Goal: Task Accomplishment & Management: Use online tool/utility

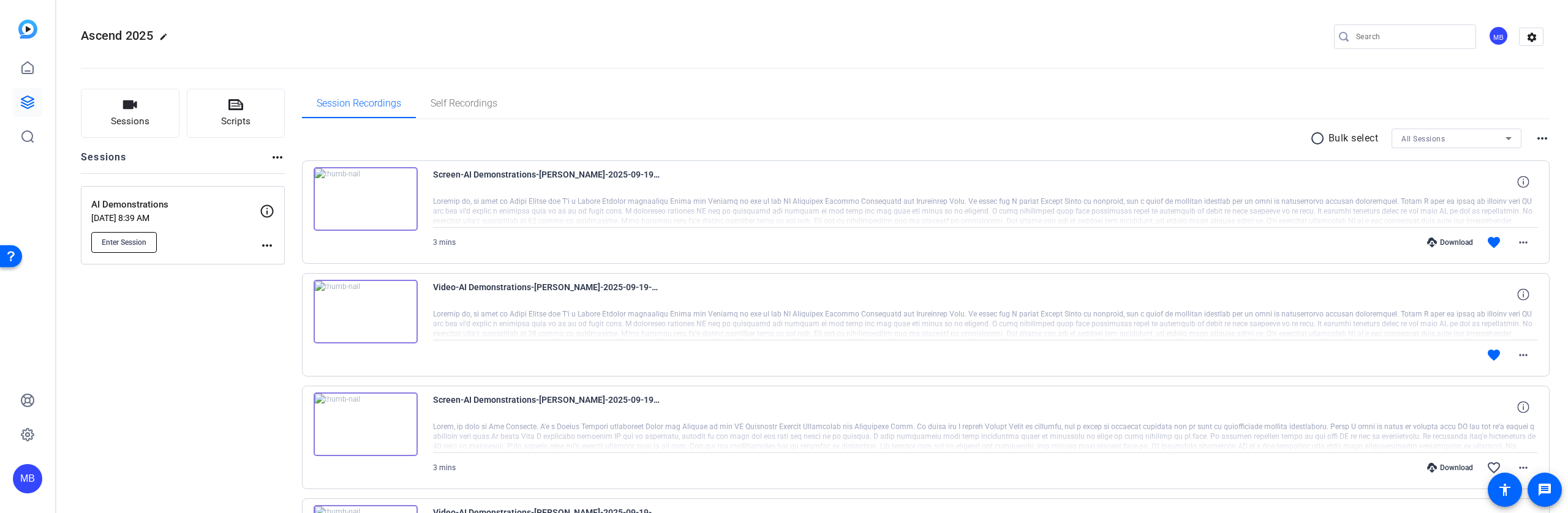
click at [131, 244] on span "Enter Session" at bounding box center [124, 242] width 45 height 10
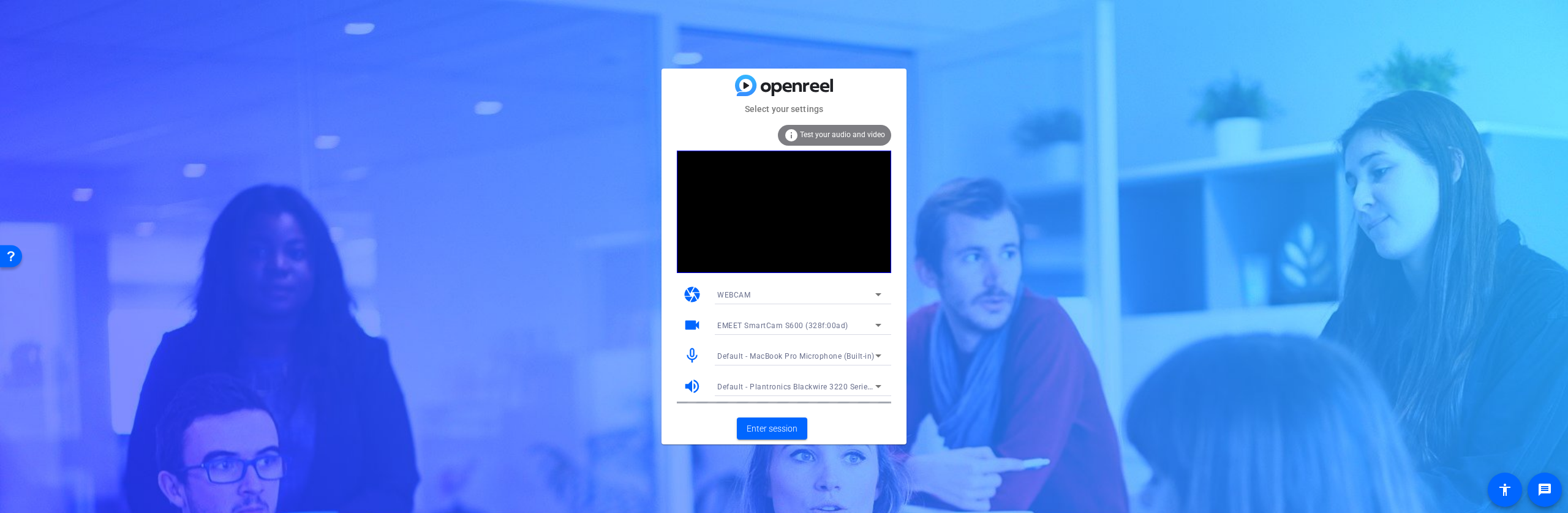
click at [868, 355] on span "Default - MacBook Pro Microphone (Built-in)" at bounding box center [796, 356] width 158 height 8
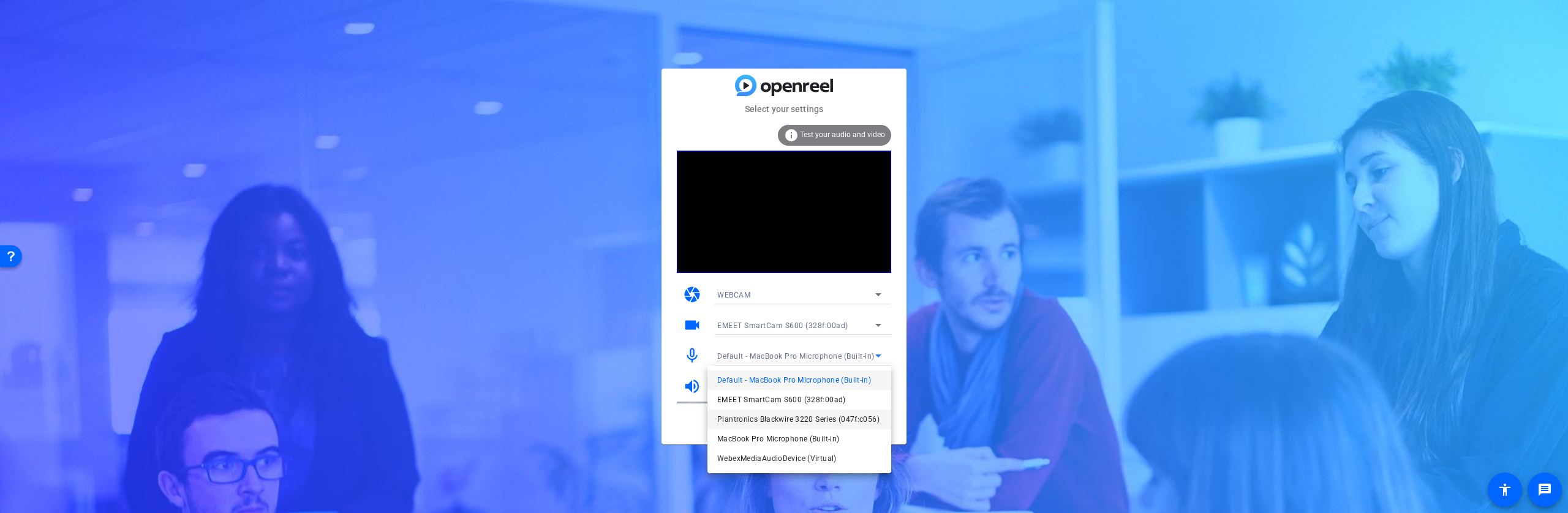
click at [783, 418] on span "Plantronics Blackwire 3220 Series (047f:c056)" at bounding box center [798, 419] width 162 height 14
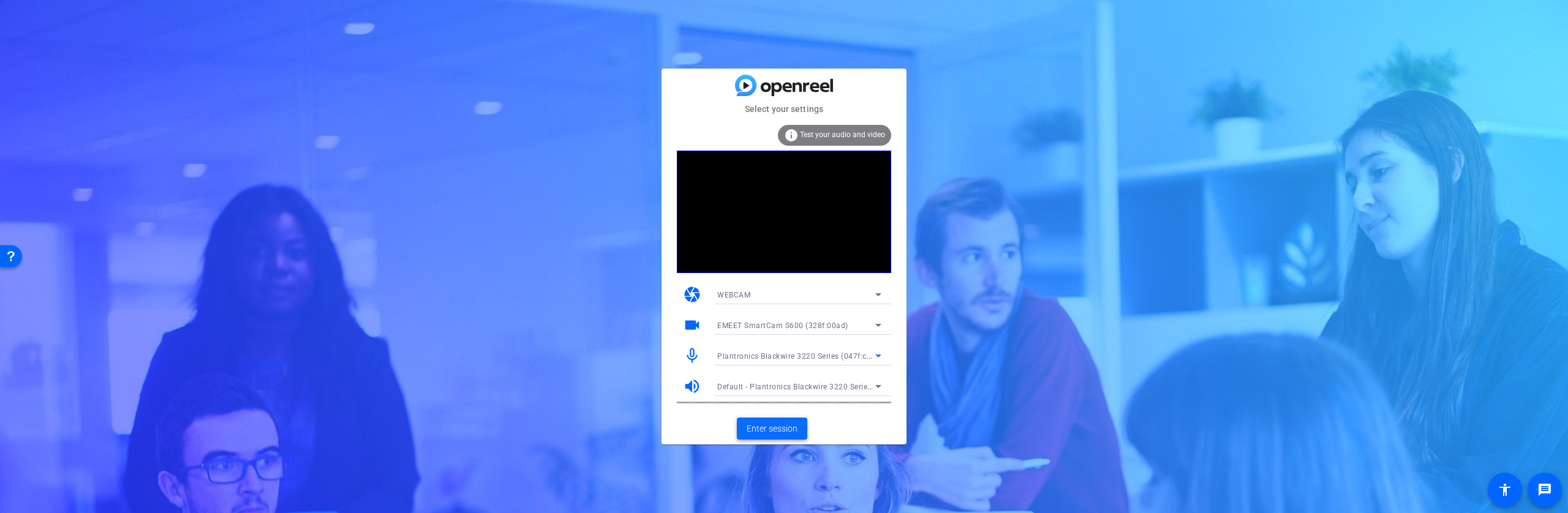
click at [781, 429] on span "Enter session" at bounding box center [772, 429] width 51 height 13
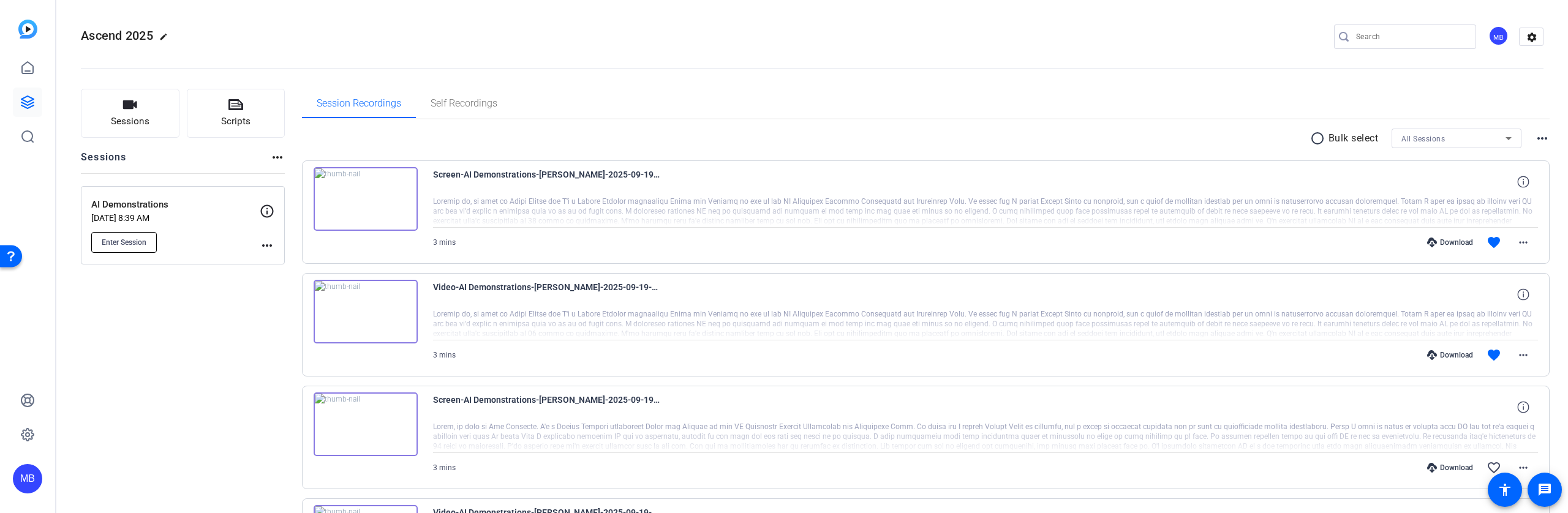
click at [121, 241] on span "Enter Session" at bounding box center [124, 242] width 45 height 10
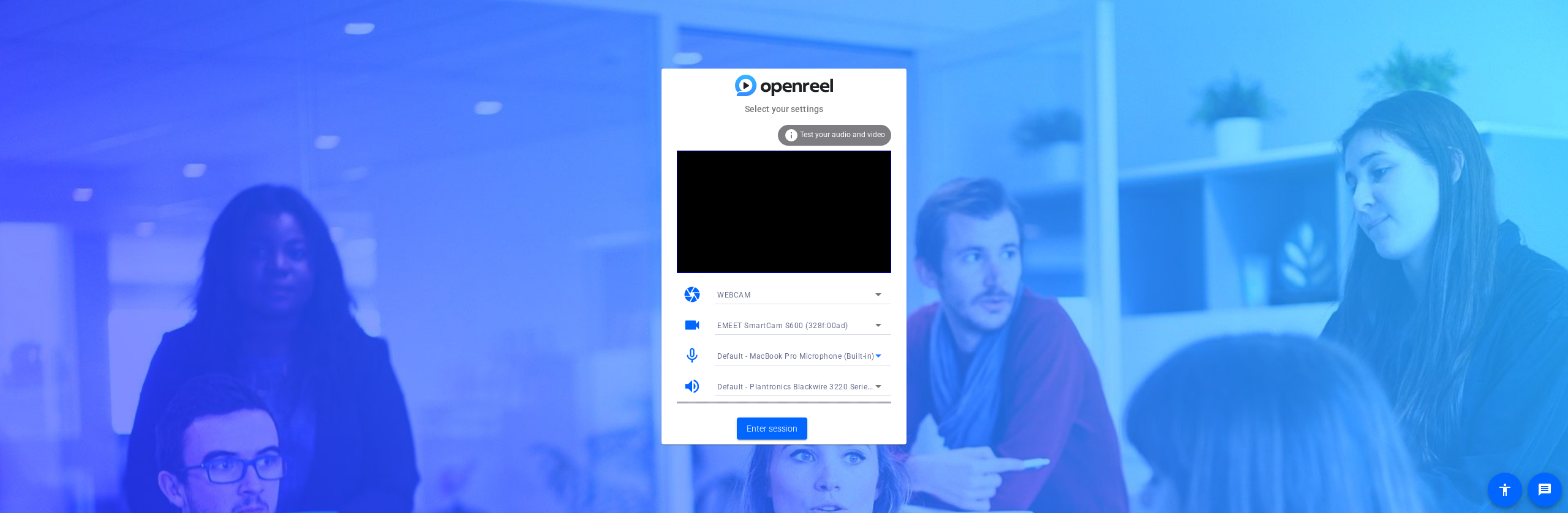
click at [859, 349] on div "Default - MacBook Pro Microphone (Built-in)" at bounding box center [797, 356] width 158 height 15
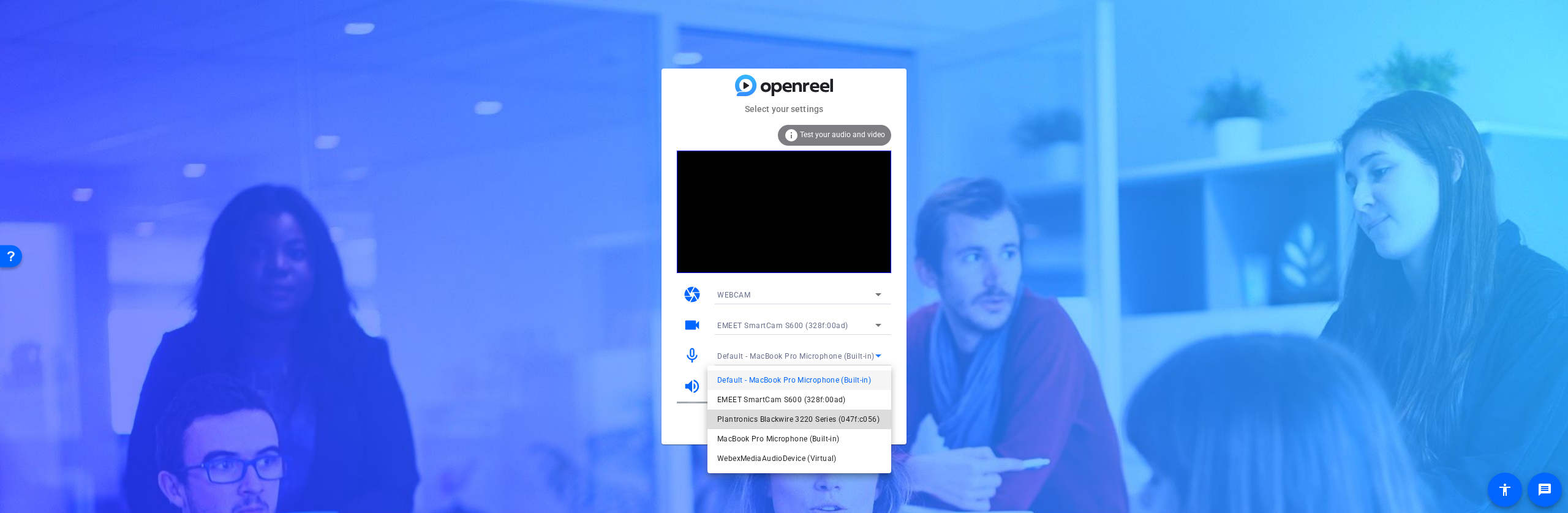
click at [803, 417] on span "Plantronics Blackwire 3220 Series (047f:c056)" at bounding box center [798, 419] width 162 height 14
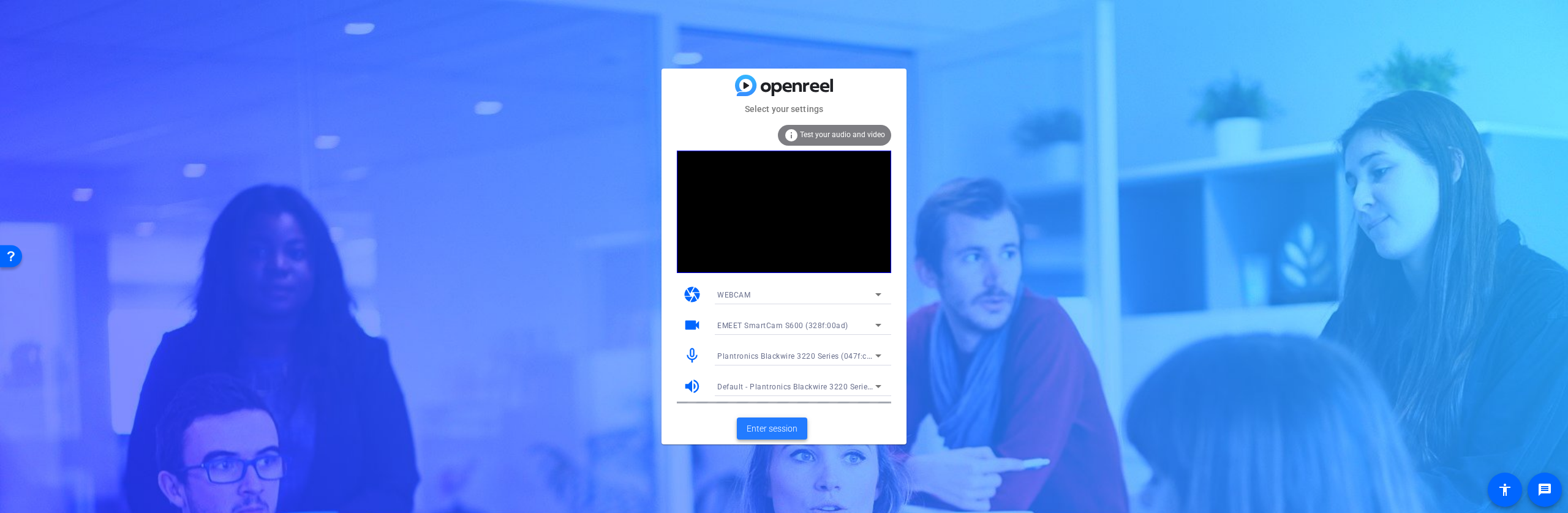
click at [779, 427] on span "Enter session" at bounding box center [772, 429] width 51 height 13
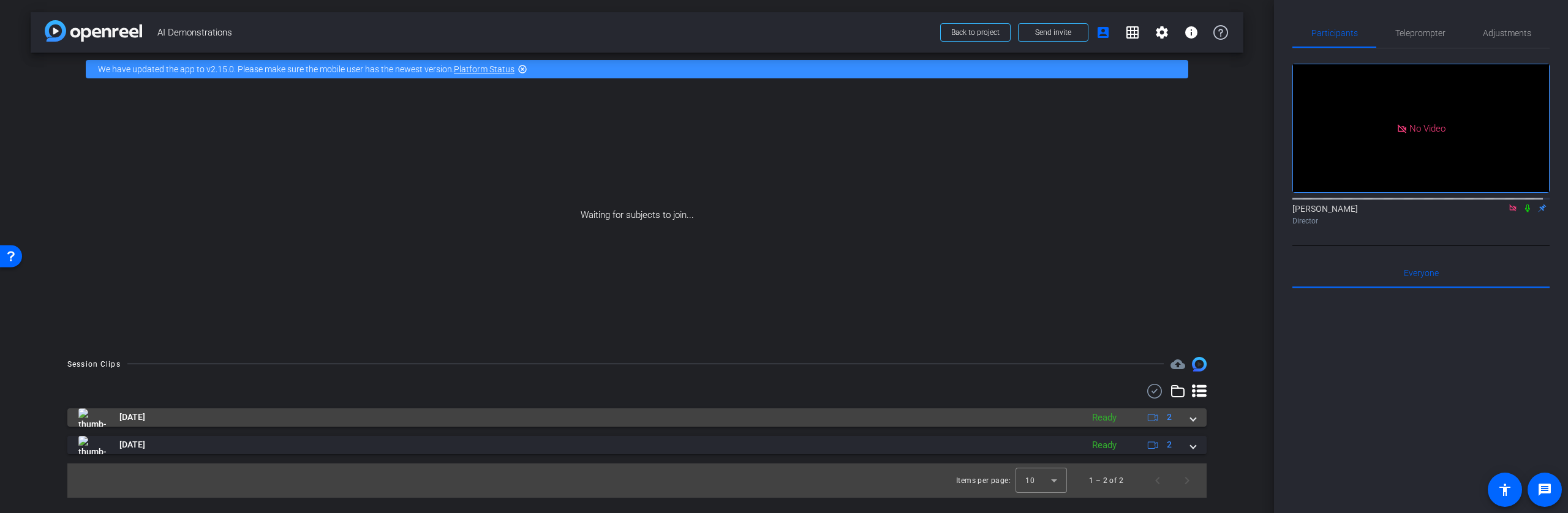
click at [875, 421] on mat-panel-title "Sep 19, 2025" at bounding box center [577, 418] width 998 height 18
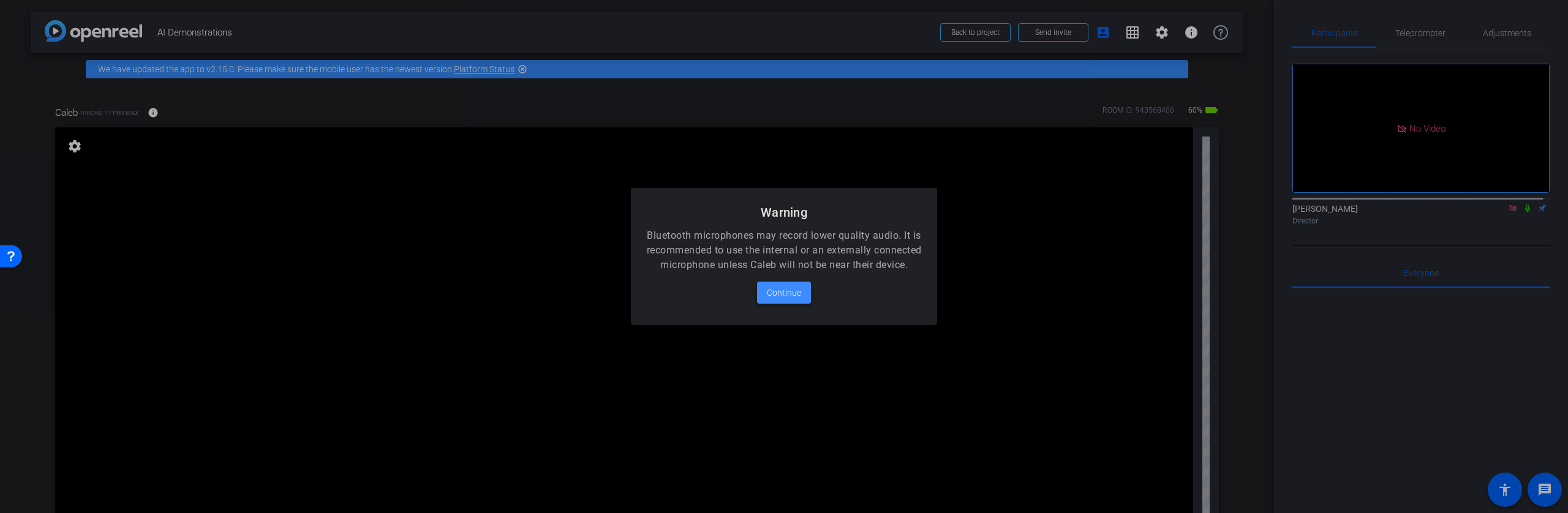
click at [786, 300] on span "Continue" at bounding box center [784, 292] width 34 height 14
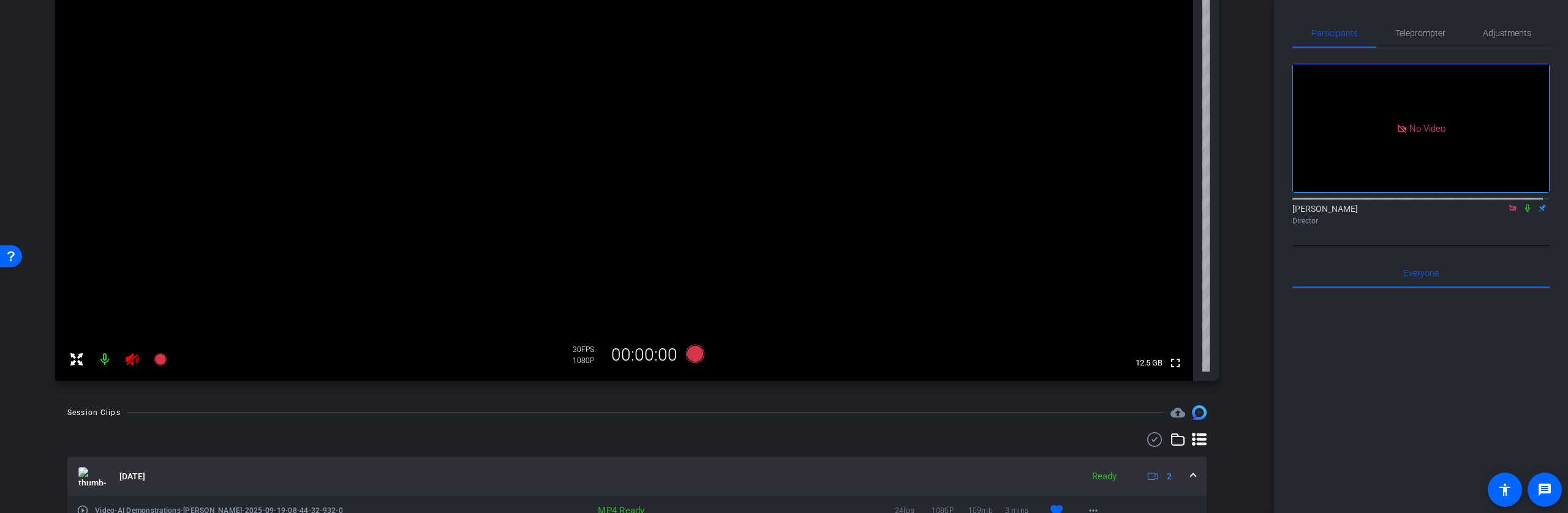
scroll to position [158, 0]
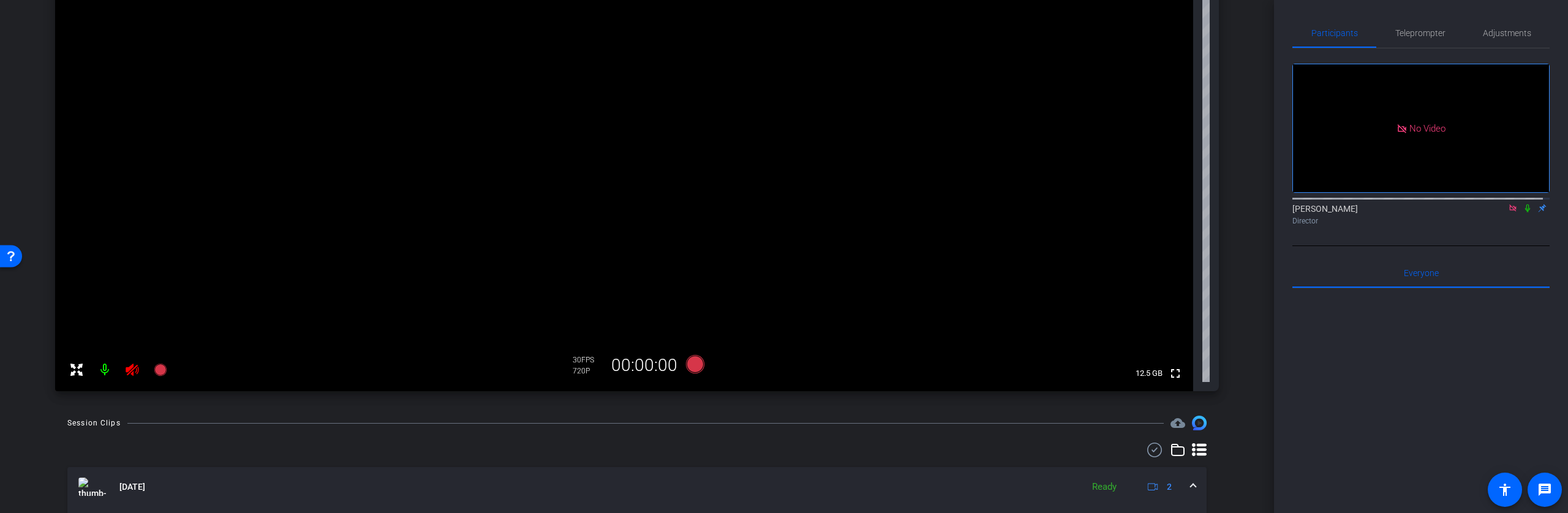
click at [133, 373] on icon at bounding box center [132, 370] width 13 height 12
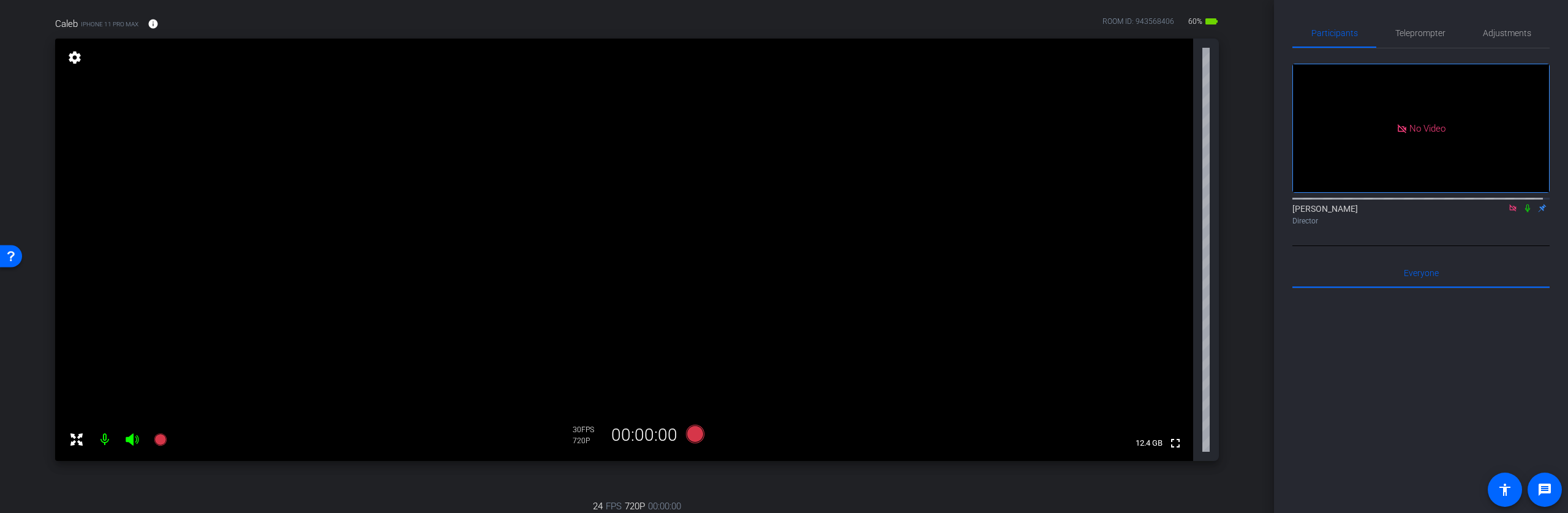
scroll to position [115, 0]
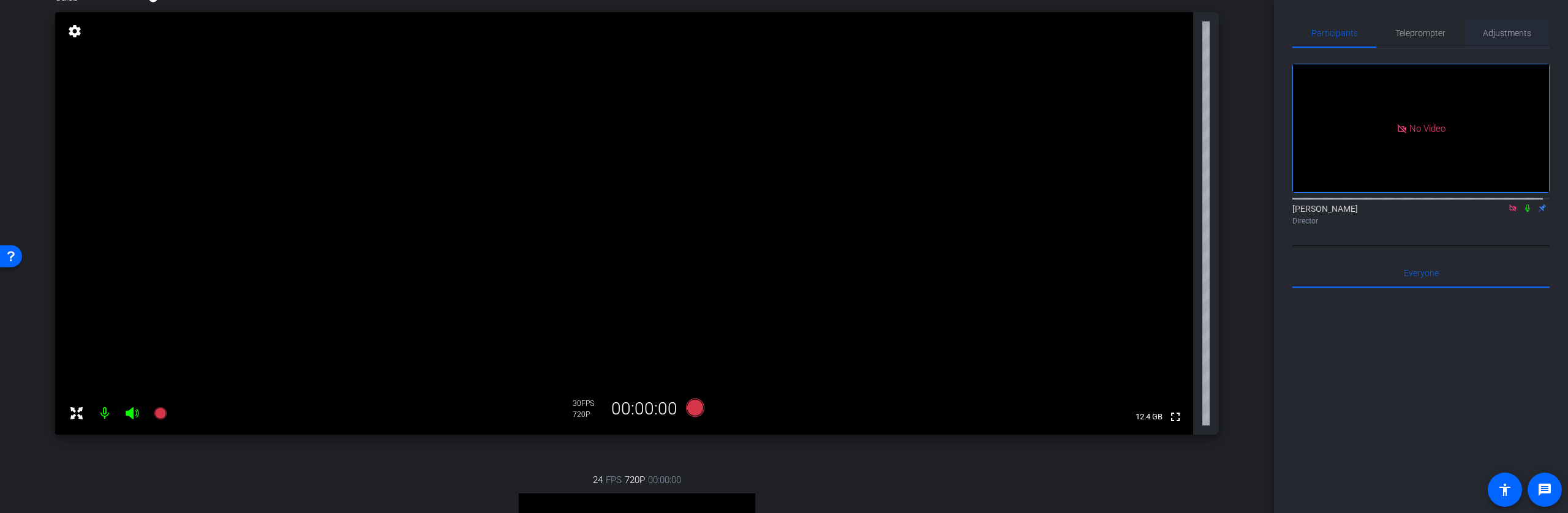
click at [1506, 29] on span "Adjustments" at bounding box center [1507, 33] width 49 height 8
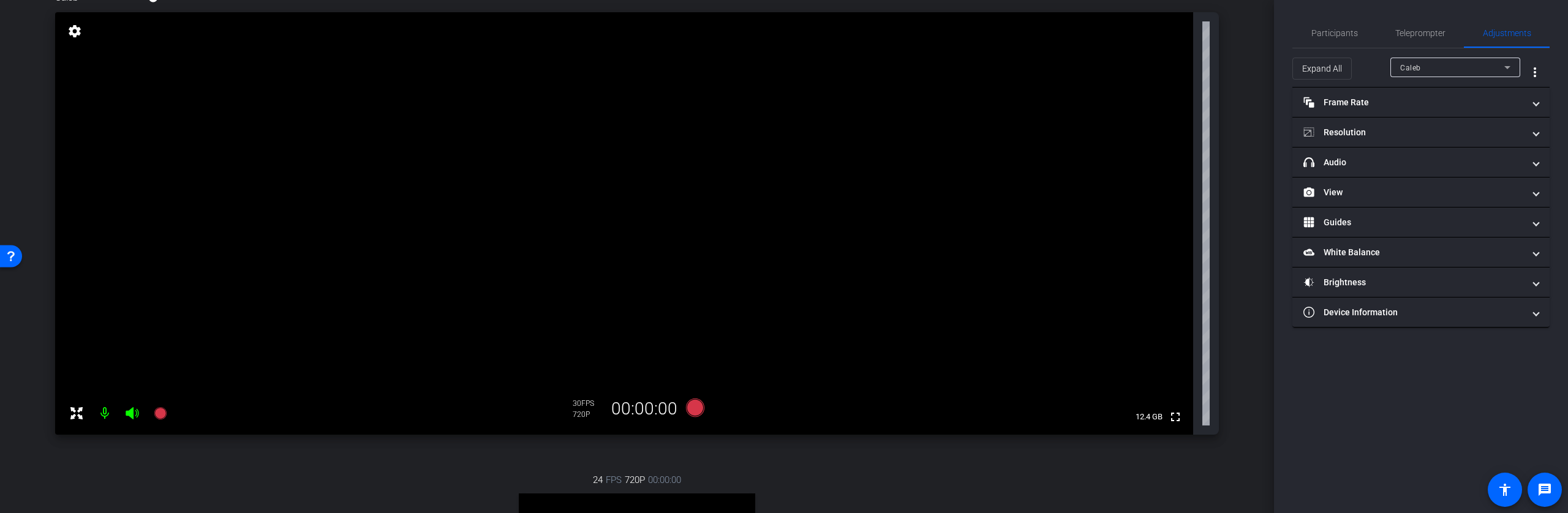
click at [1473, 66] on div "Caleb" at bounding box center [1452, 68] width 104 height 15
click at [1455, 85] on mat-option "Caleb" at bounding box center [1455, 92] width 130 height 20
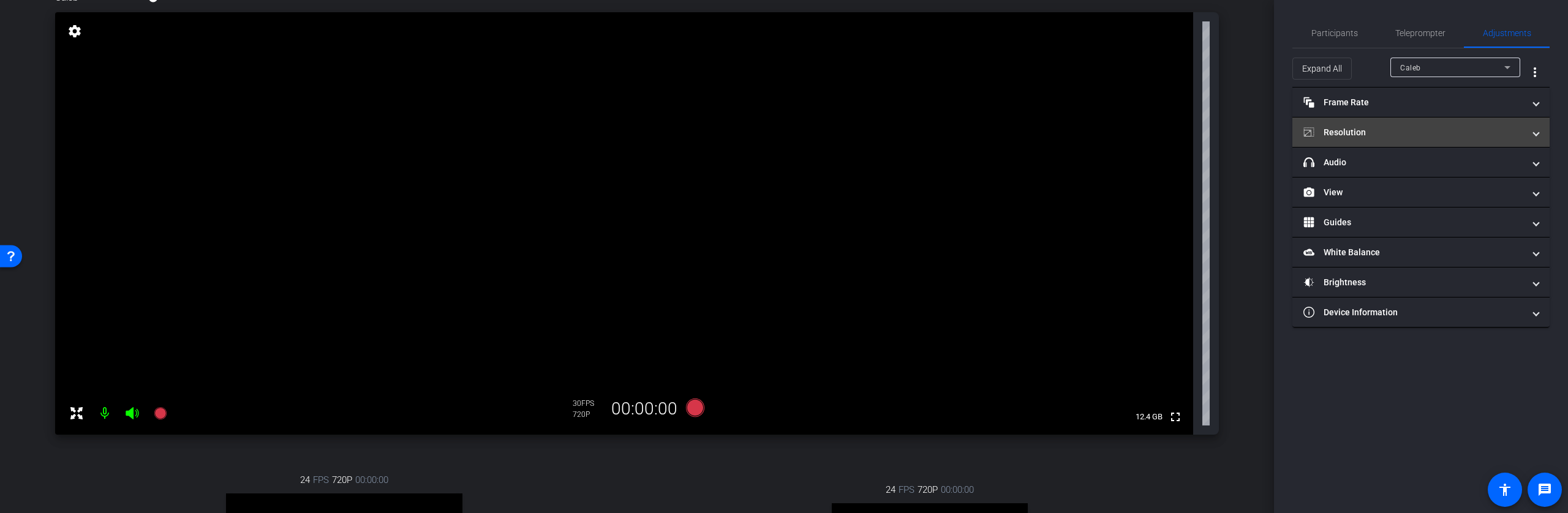
click at [1349, 132] on mat-panel-title "Resolution" at bounding box center [1414, 132] width 221 height 13
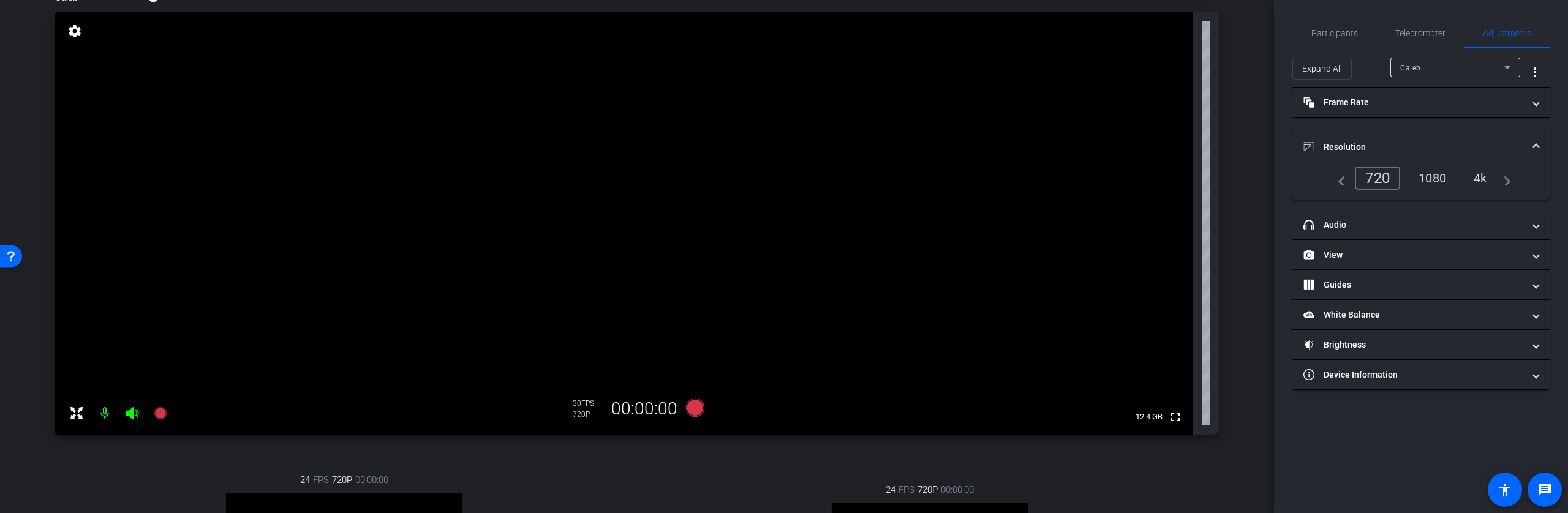
click at [1433, 175] on div "1080" at bounding box center [1432, 177] width 46 height 21
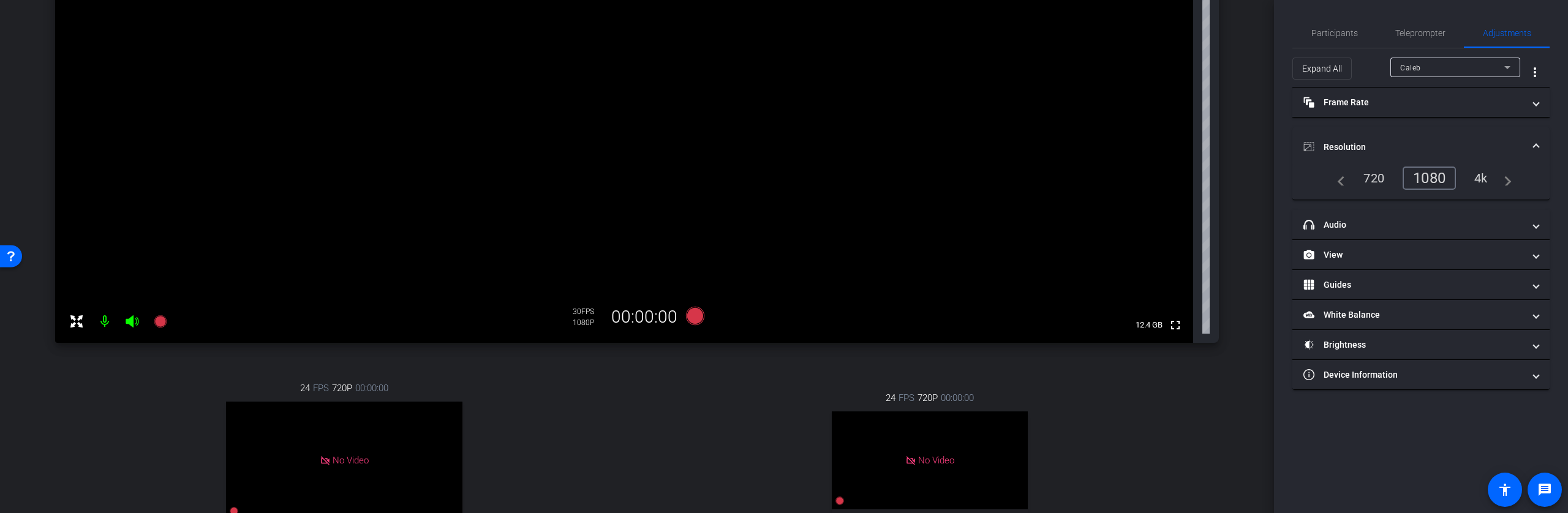
scroll to position [314, 0]
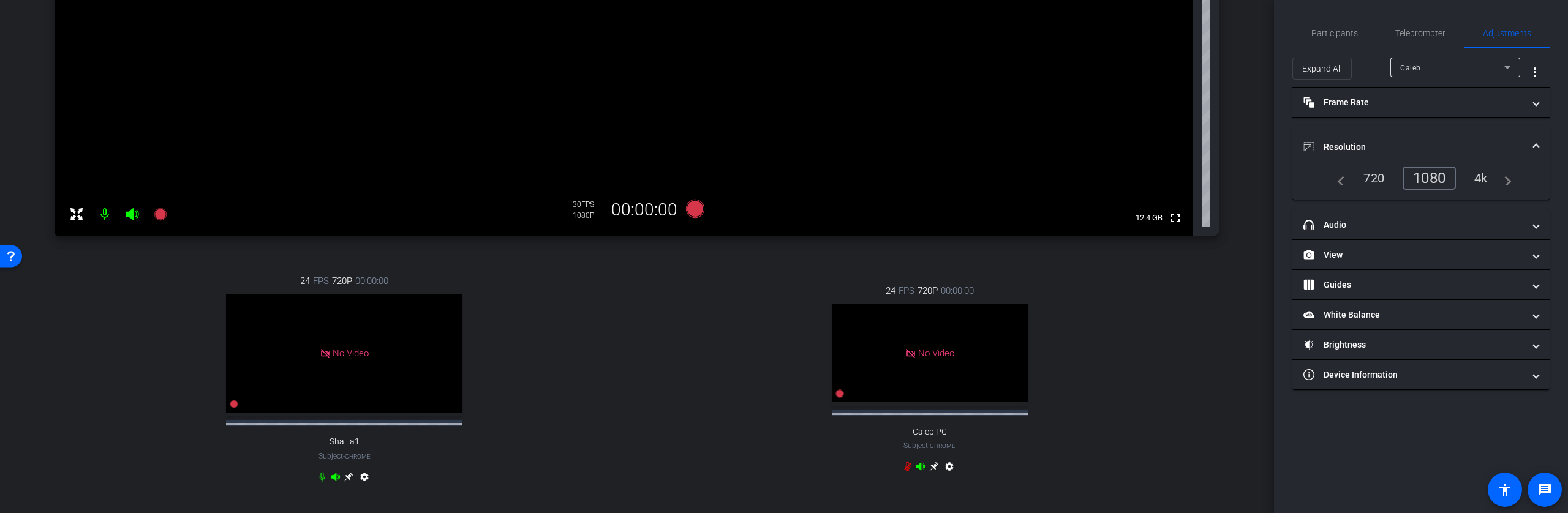
click at [958, 378] on div "No Video" at bounding box center [929, 353] width 196 height 98
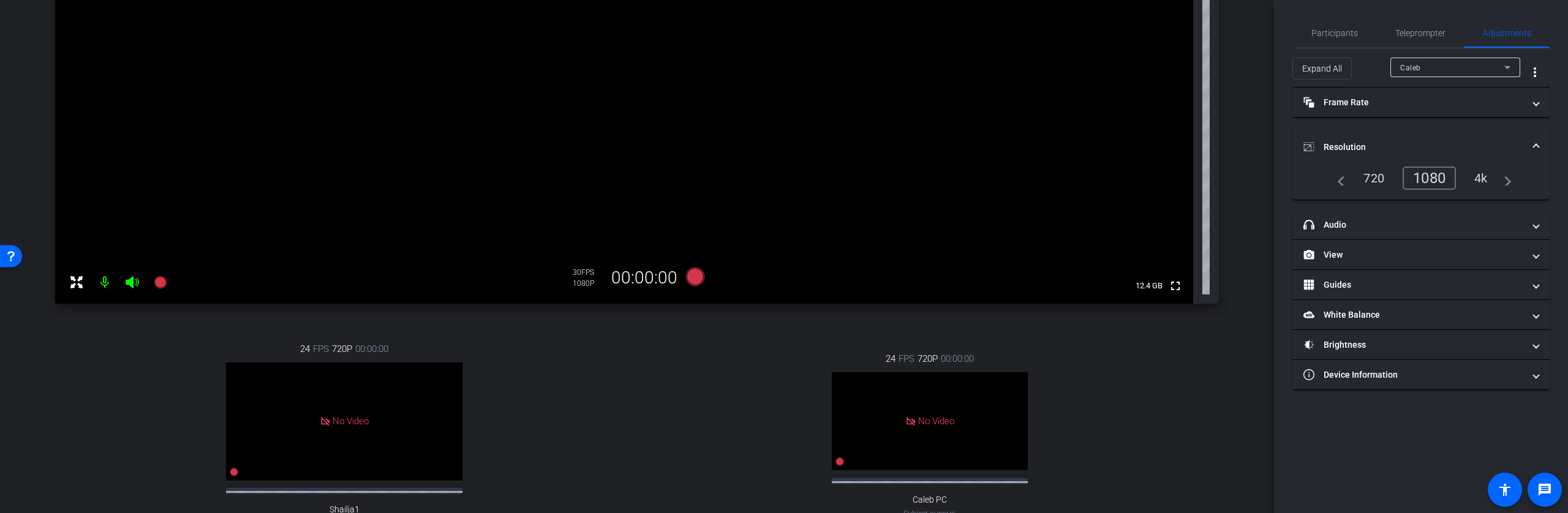
scroll to position [302, 0]
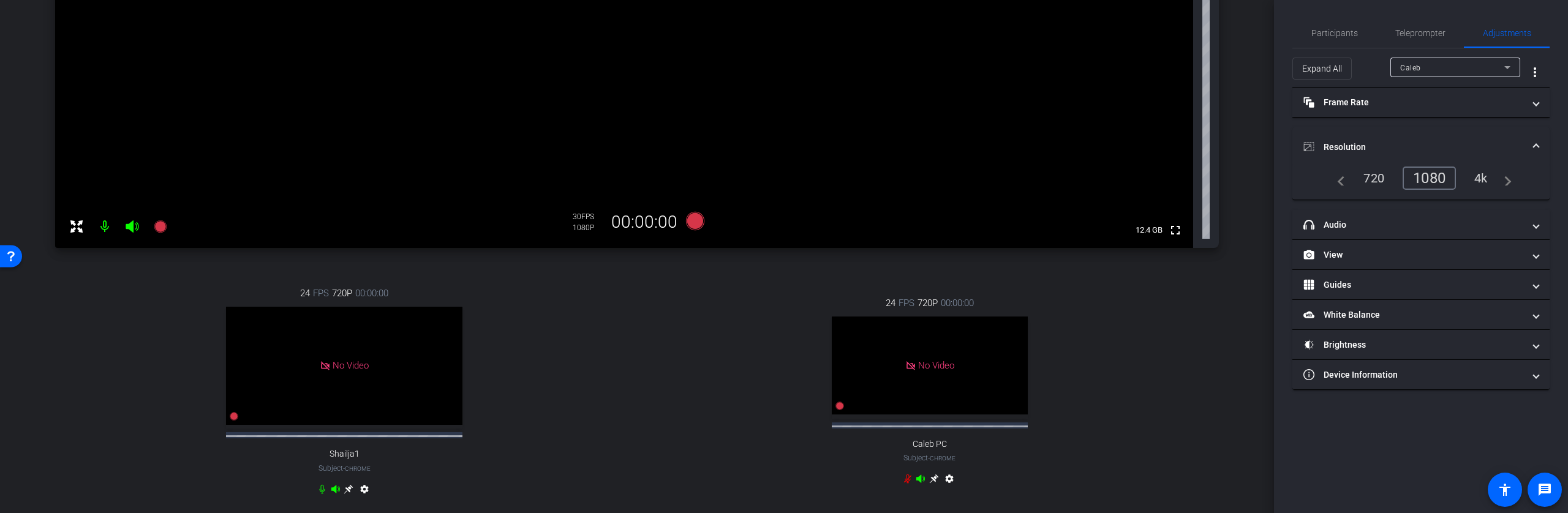
click at [917, 483] on icon at bounding box center [921, 479] width 10 height 10
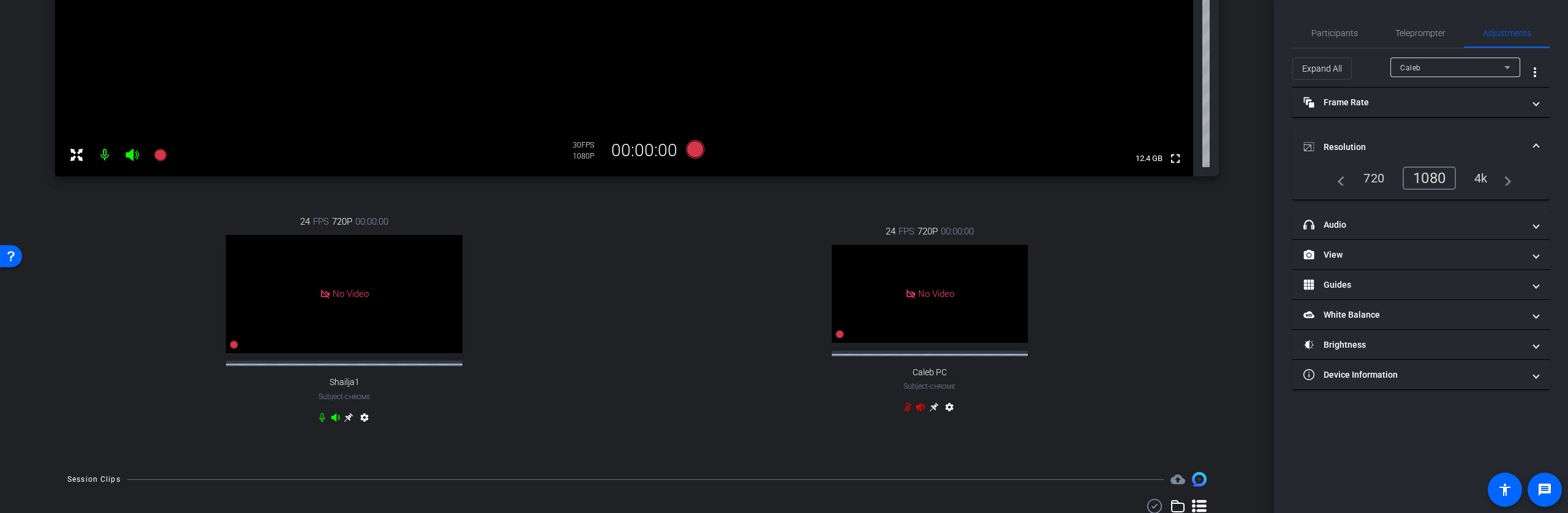
scroll to position [387, 0]
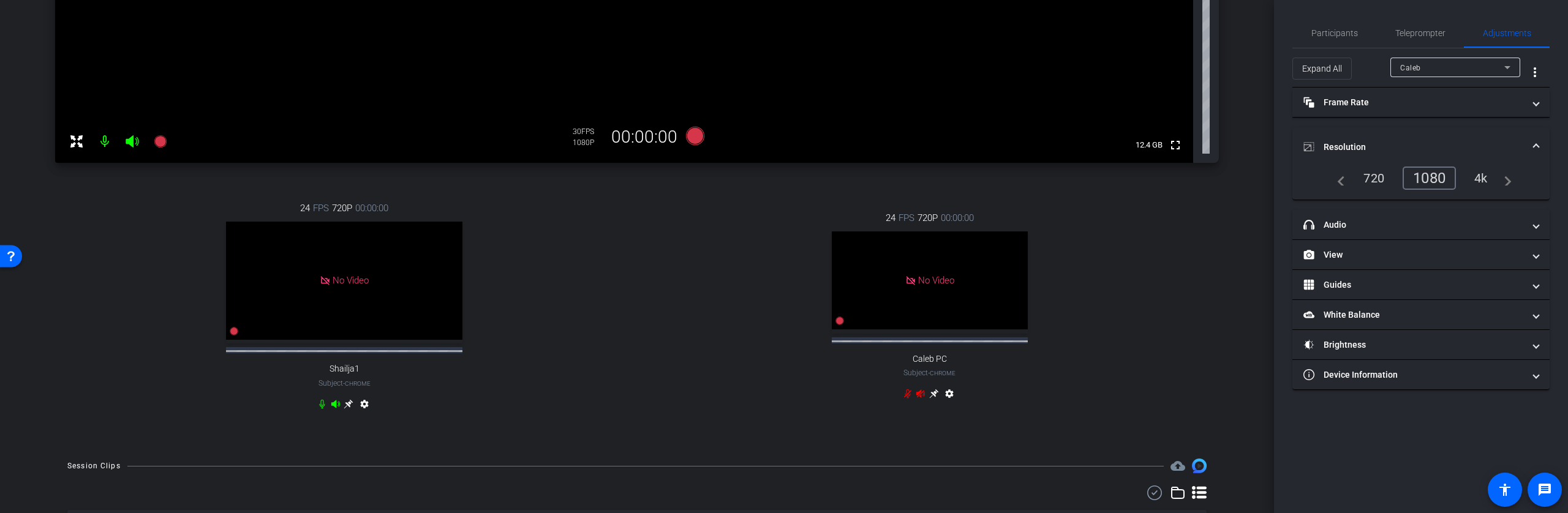
click at [953, 314] on div "No Video" at bounding box center [929, 280] width 196 height 98
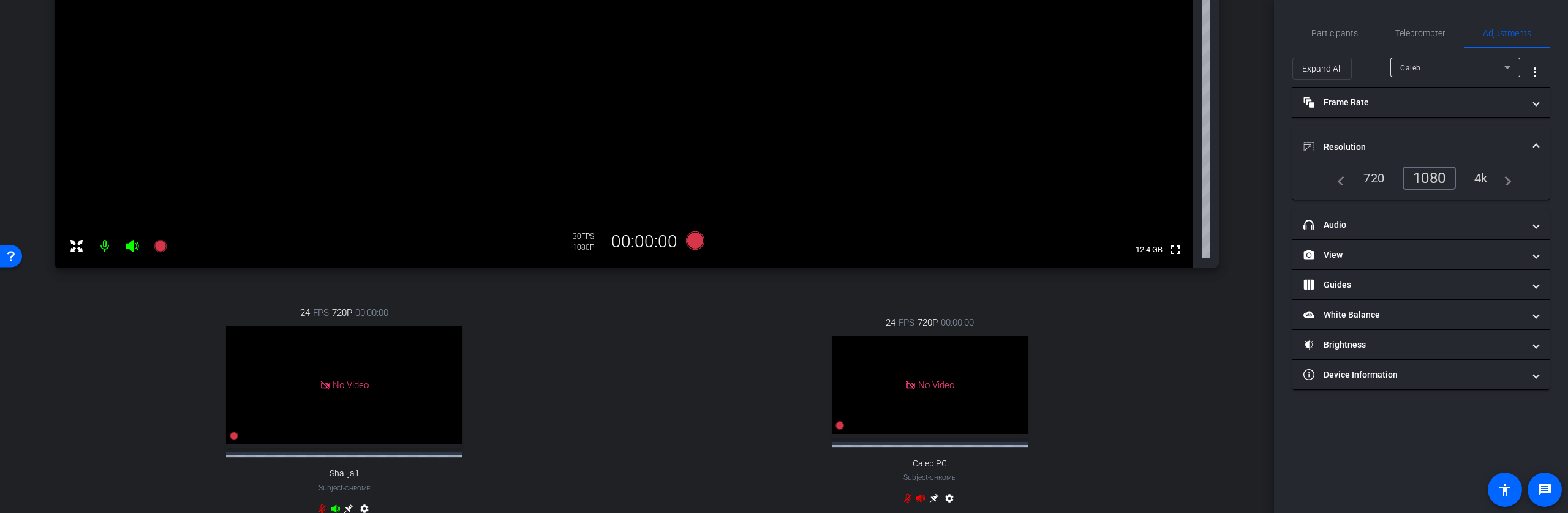
scroll to position [299, 0]
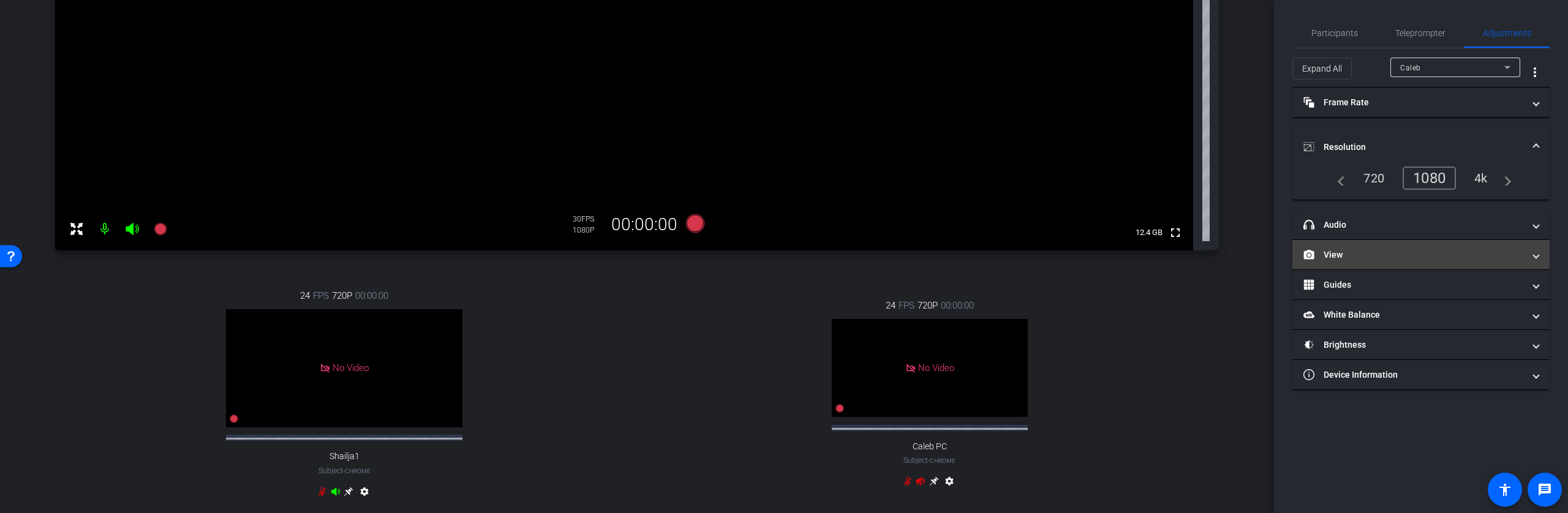
click at [1370, 258] on mat-panel-title "View" at bounding box center [1414, 255] width 221 height 13
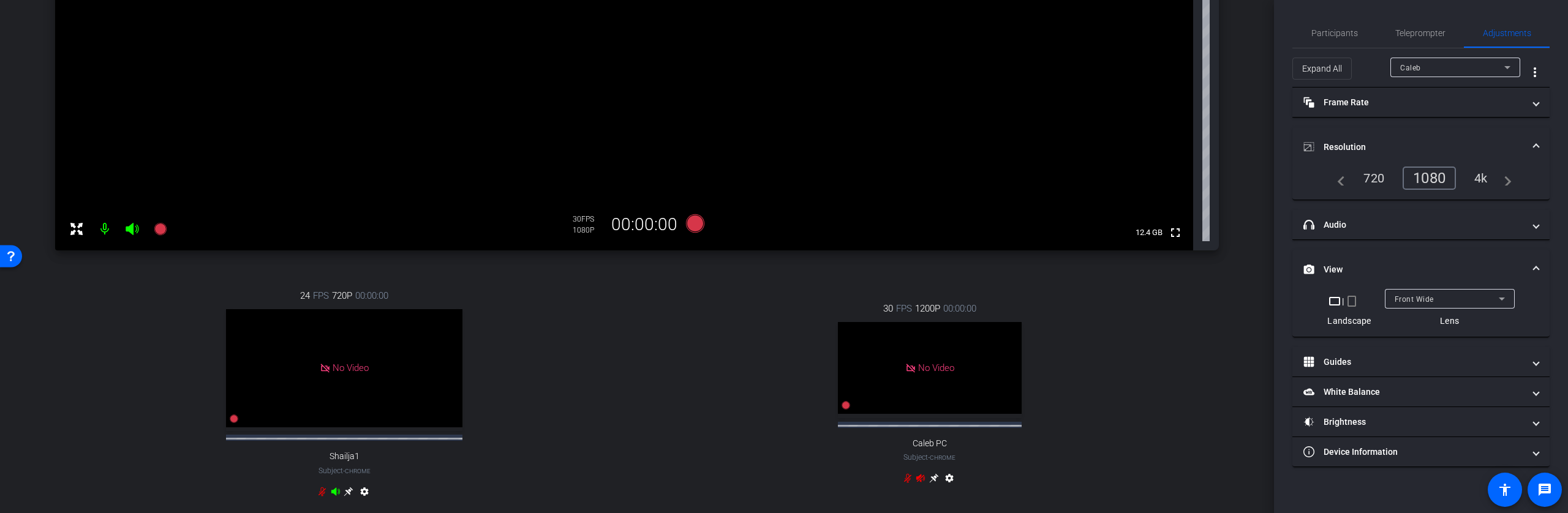
click at [1455, 68] on div "Caleb" at bounding box center [1452, 68] width 104 height 15
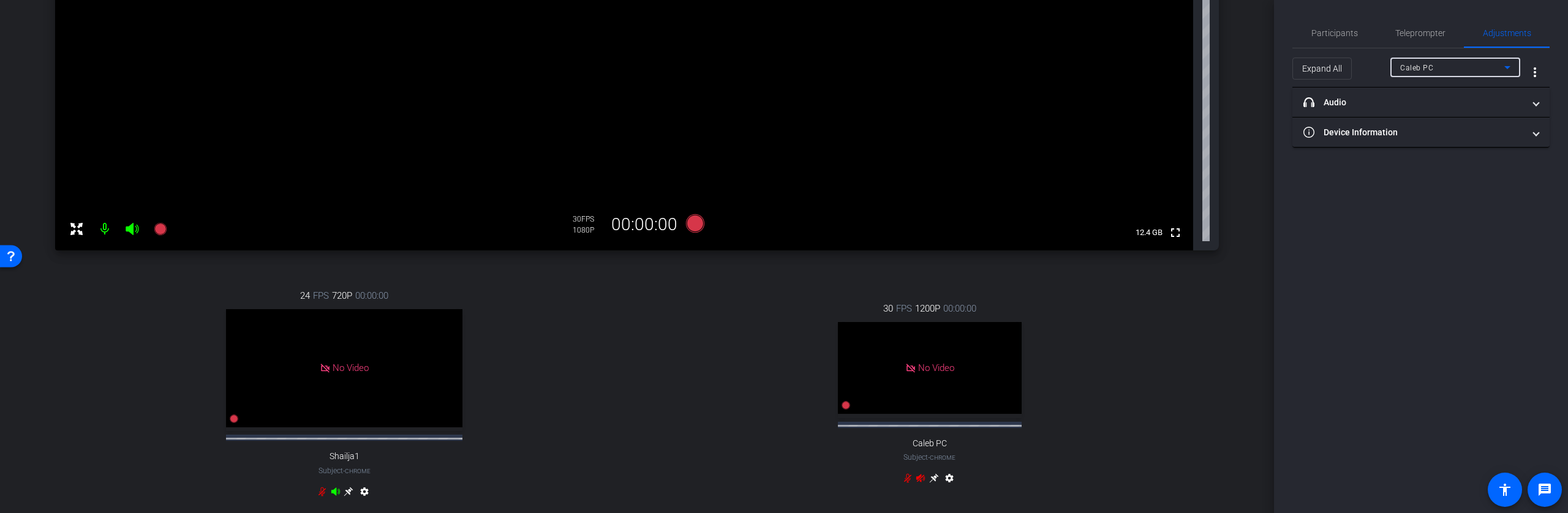
click at [928, 384] on div "No Video" at bounding box center [929, 368] width 184 height 92
click at [1424, 96] on mat-panel-title "headphone icon Audio" at bounding box center [1414, 102] width 221 height 13
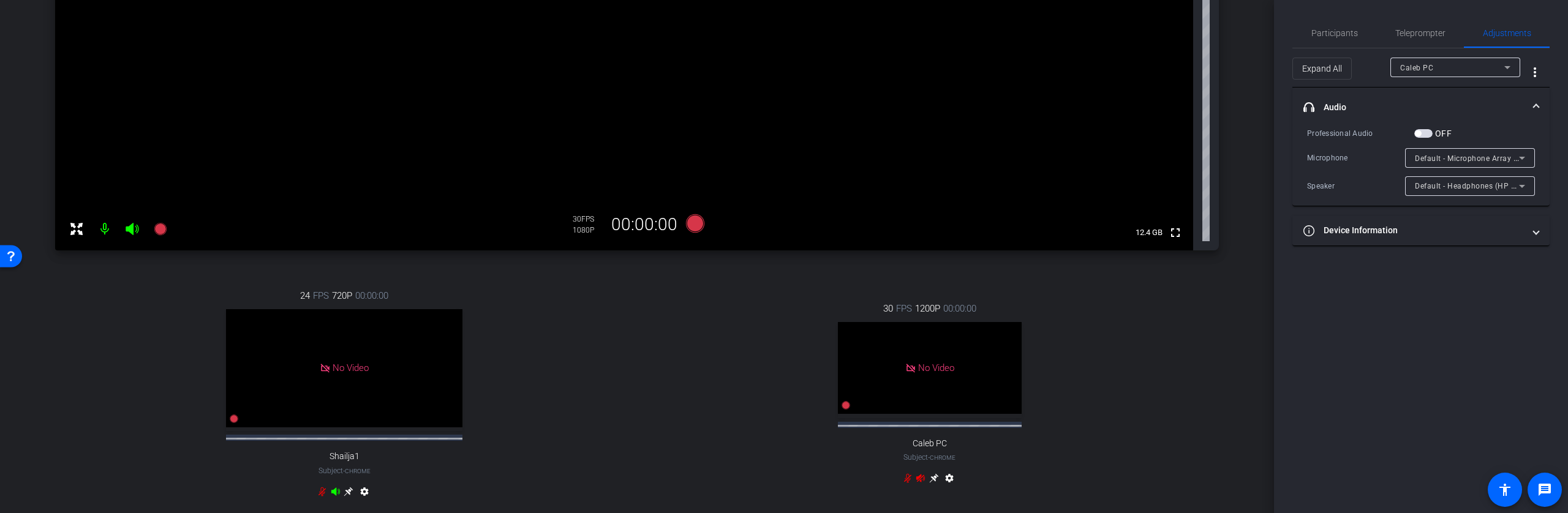
click at [1423, 98] on mat-expansion-panel-header "headphone icon Audio" at bounding box center [1421, 107] width 257 height 39
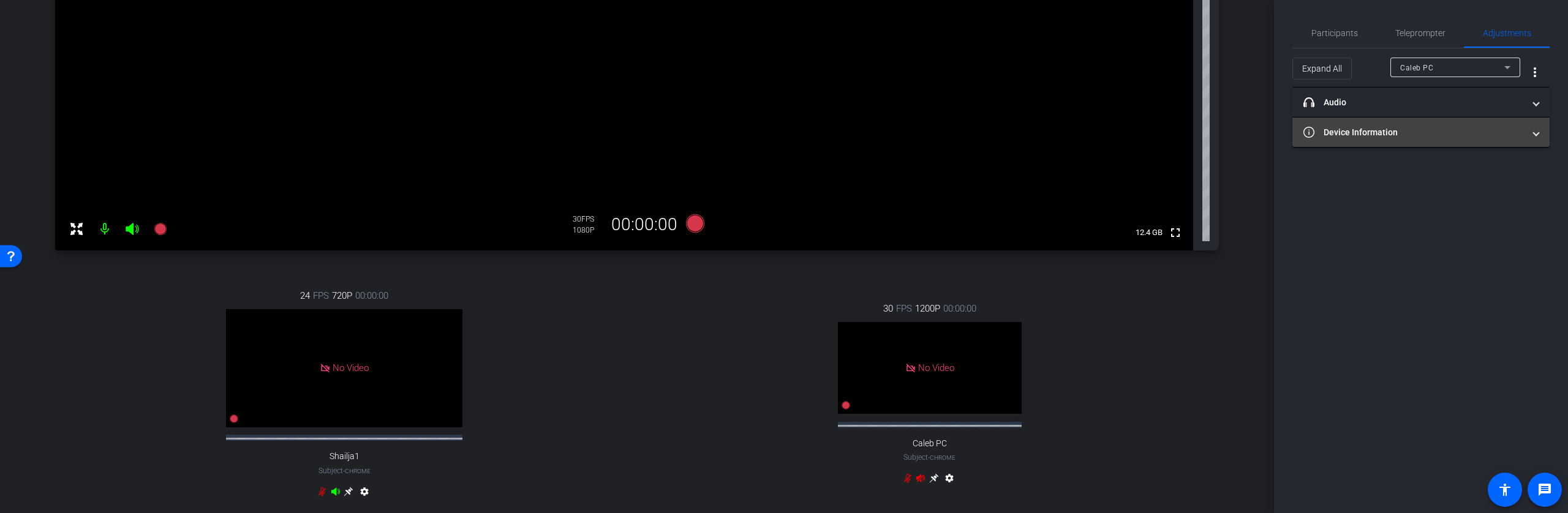
click at [1414, 130] on mat-panel-title "Device Information" at bounding box center [1414, 132] width 221 height 13
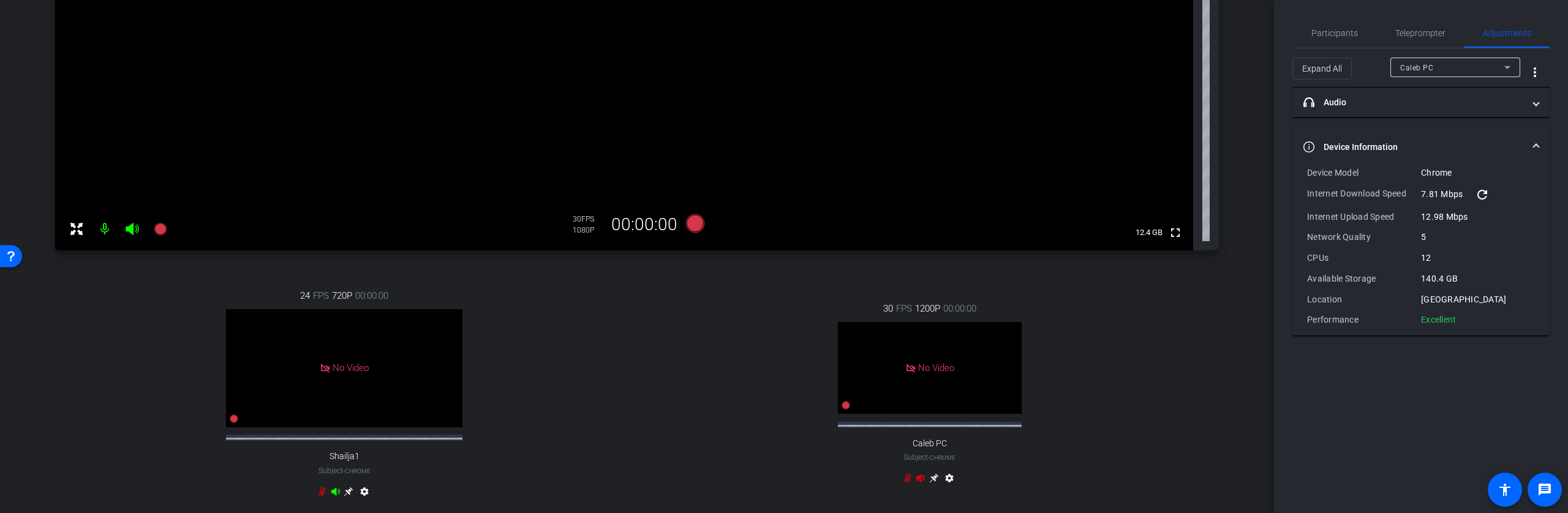
click at [1413, 135] on mat-expansion-panel-header "Device Information" at bounding box center [1421, 146] width 257 height 39
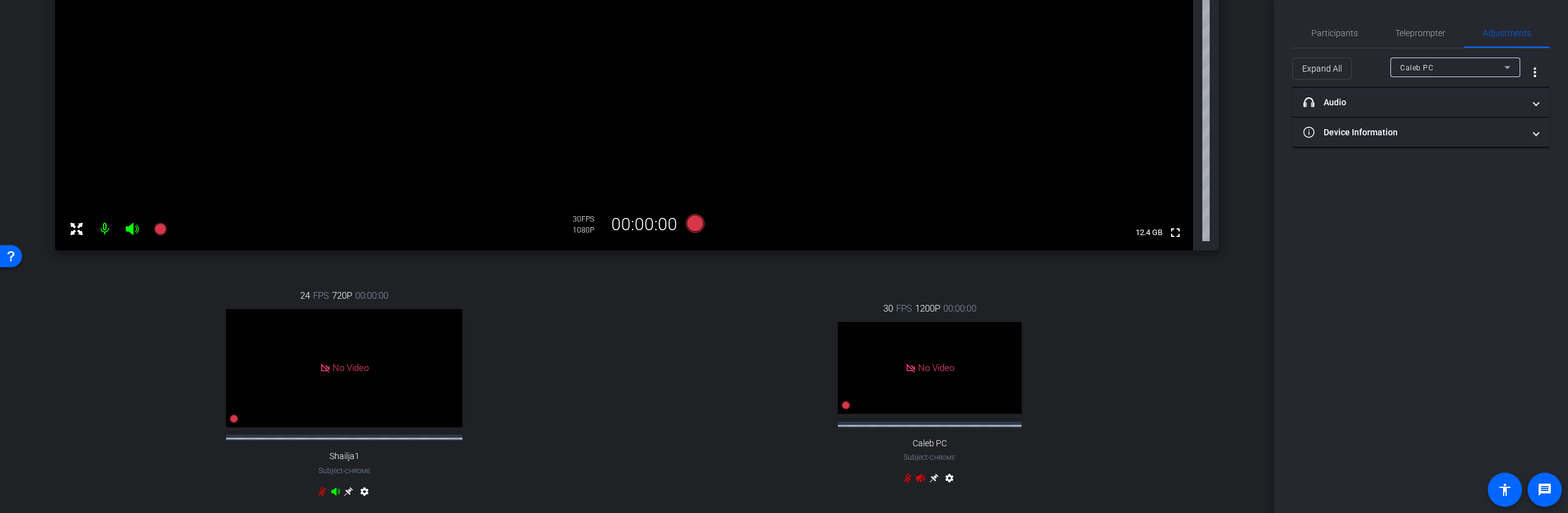
click at [944, 483] on mat-icon "settings" at bounding box center [949, 480] width 14 height 14
click at [948, 409] on div "No Video" at bounding box center [929, 368] width 184 height 92
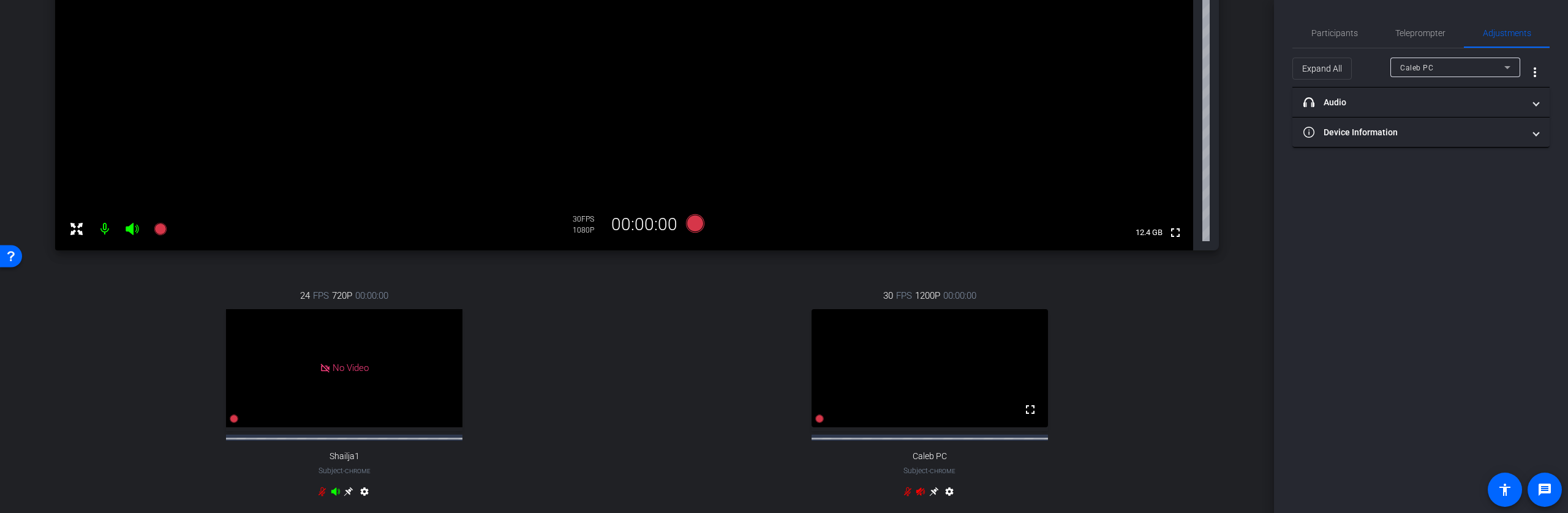
click at [962, 399] on video at bounding box center [930, 368] width 236 height 118
click at [930, 496] on icon at bounding box center [934, 492] width 9 height 9
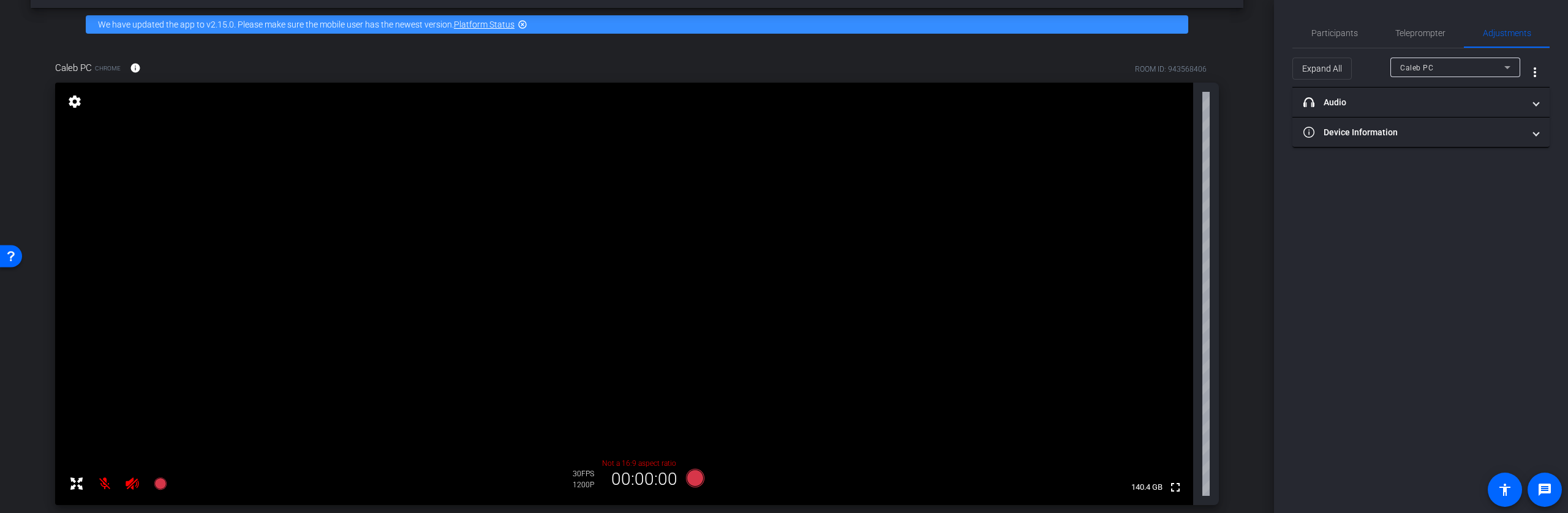
scroll to position [107, 0]
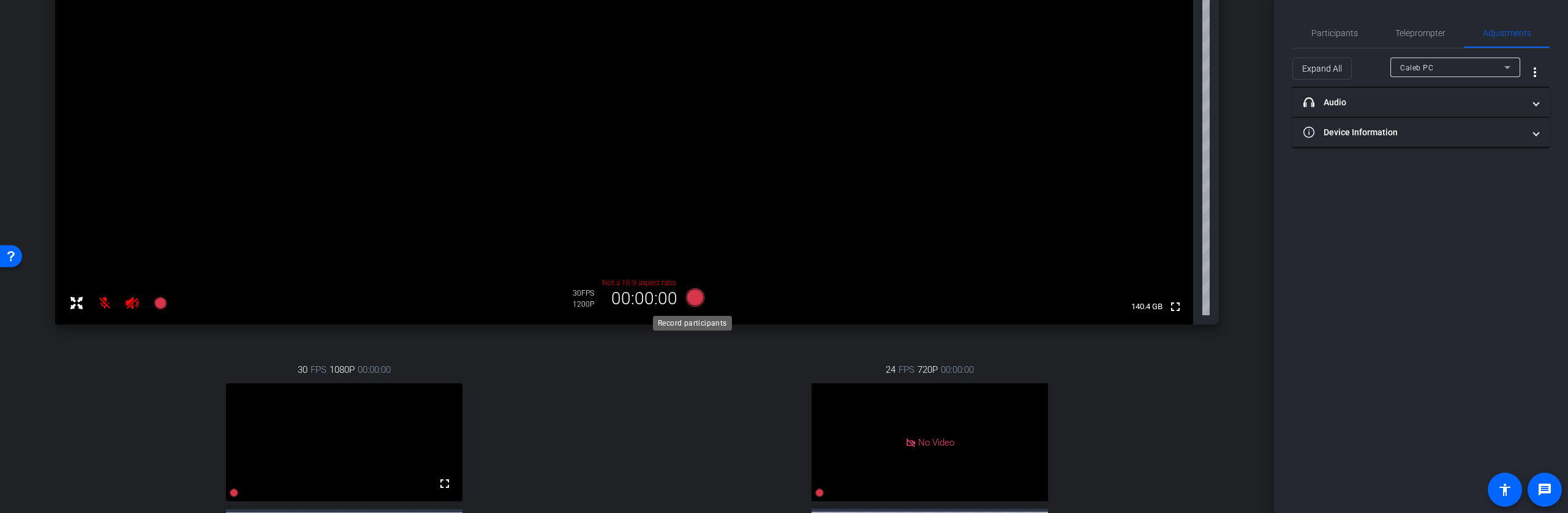
scroll to position [234, 0]
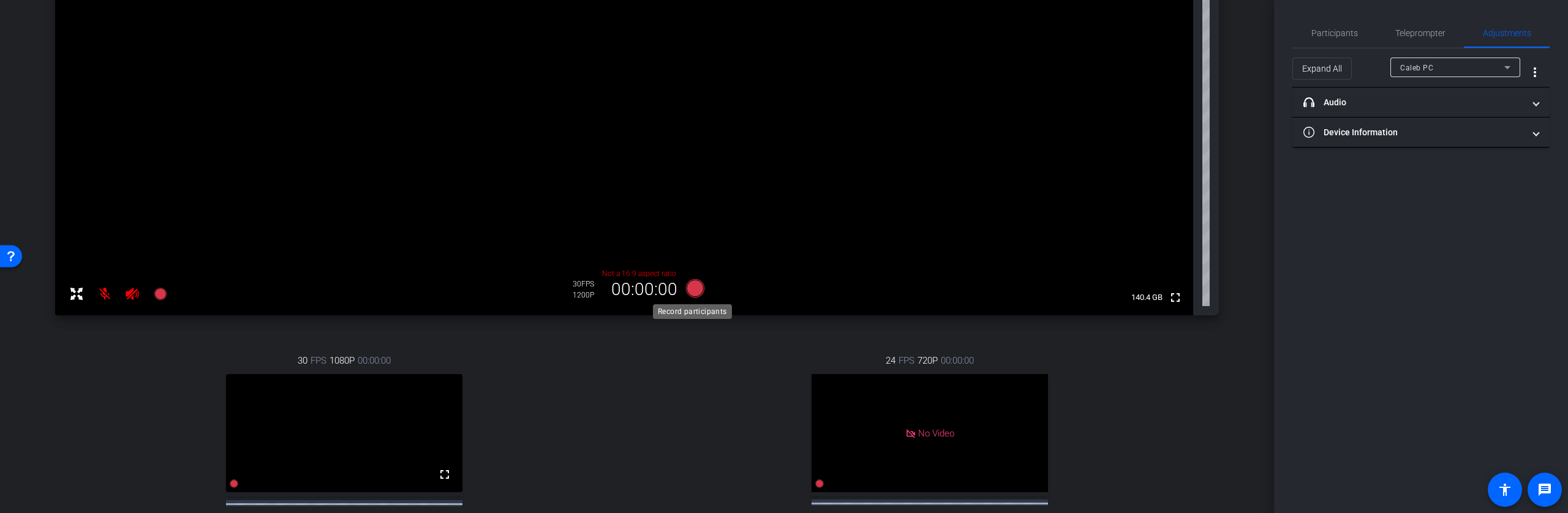
click at [692, 288] on icon at bounding box center [695, 288] width 18 height 18
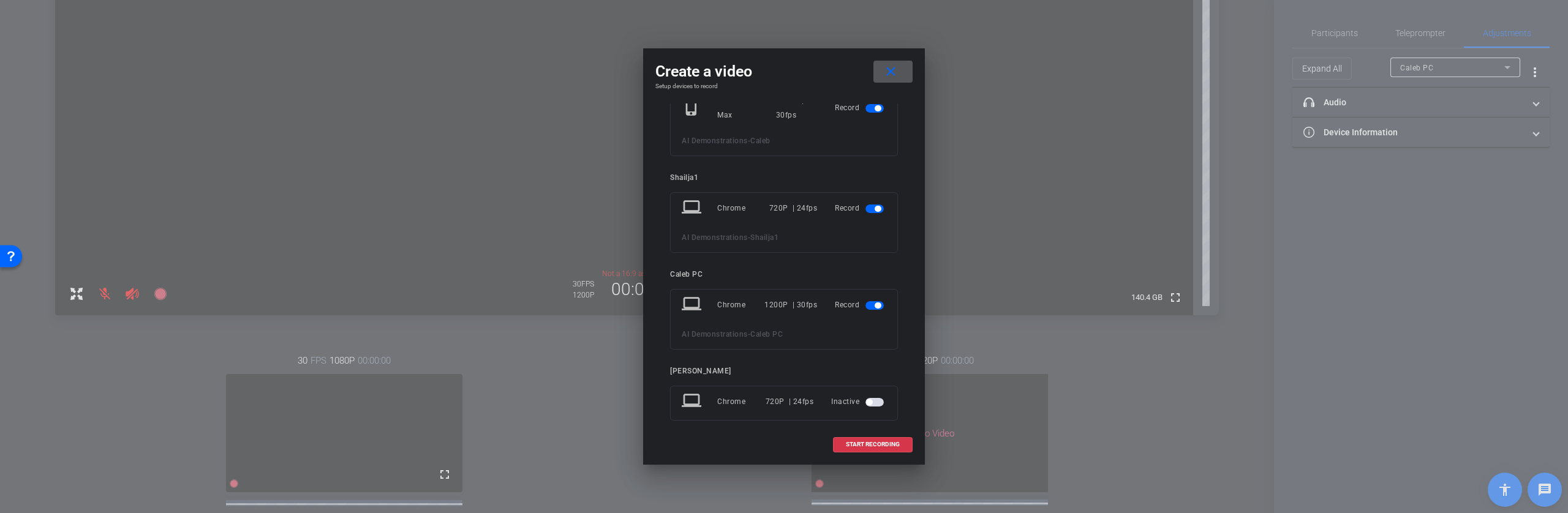
scroll to position [46, 0]
click at [868, 444] on span "START RECORDING" at bounding box center [873, 444] width 54 height 6
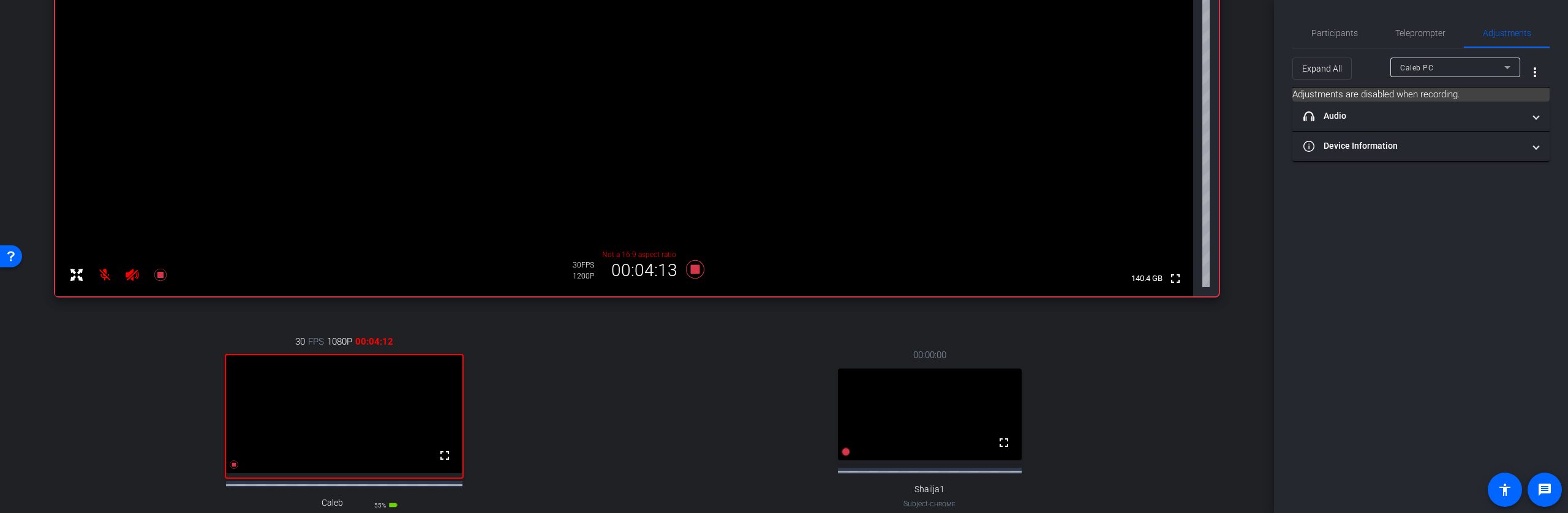
scroll to position [256, 0]
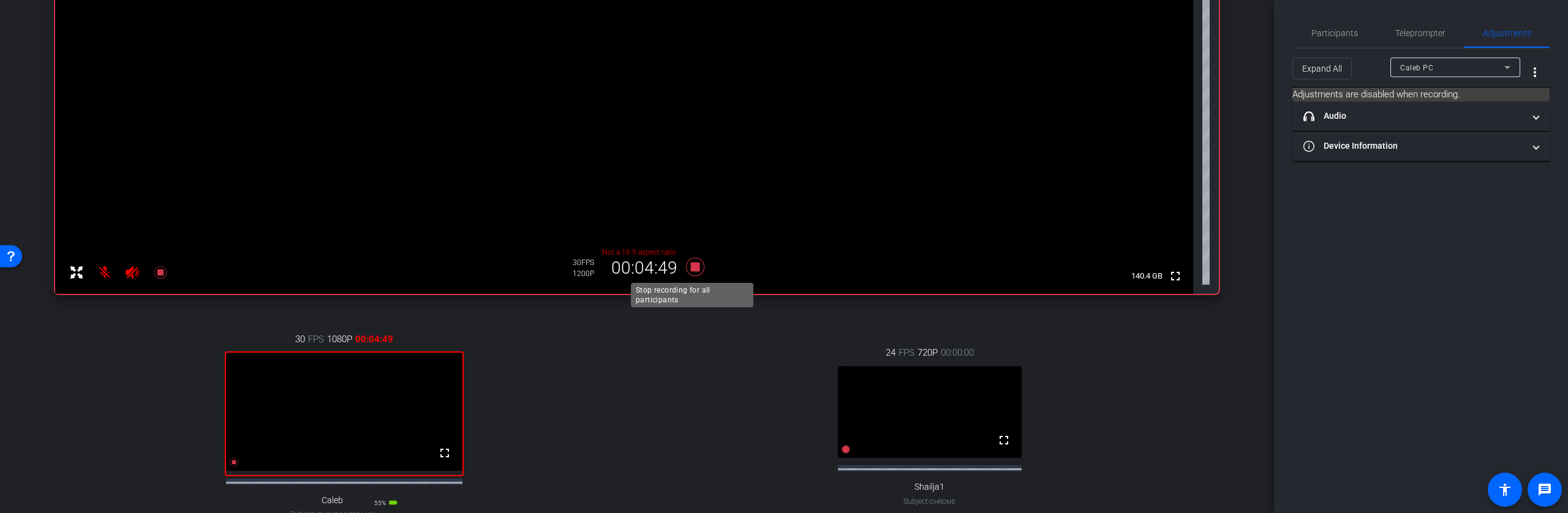
click at [692, 269] on icon at bounding box center [695, 267] width 18 height 18
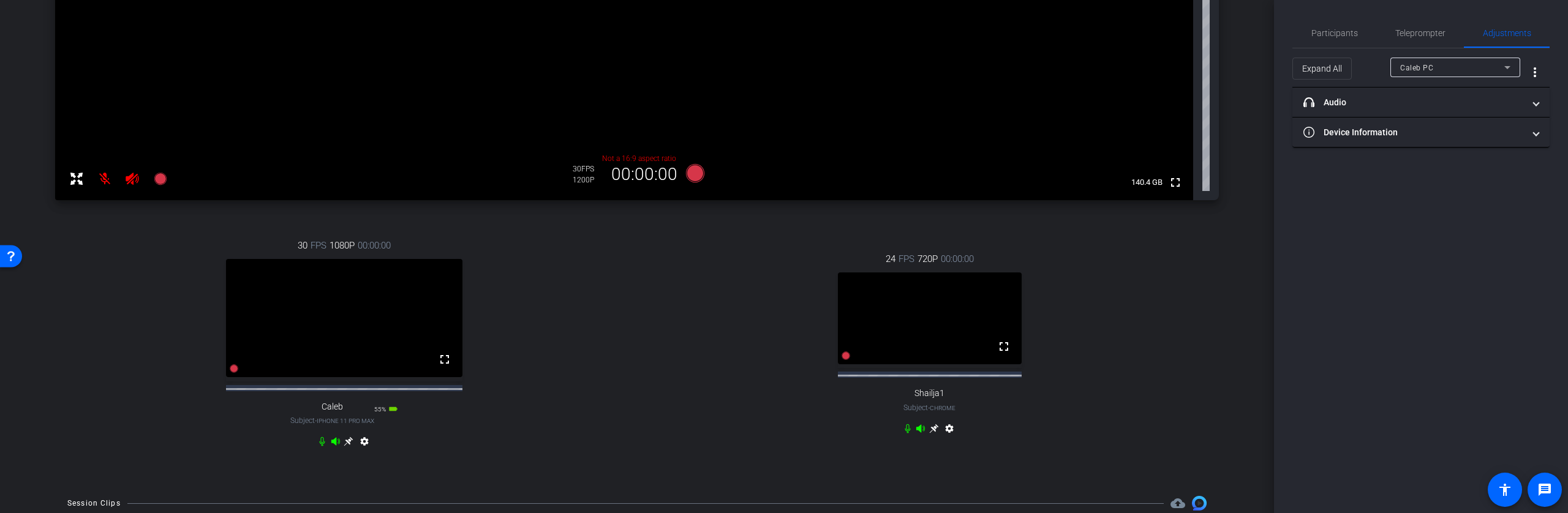
scroll to position [352, 0]
click at [695, 172] on icon at bounding box center [695, 170] width 18 height 18
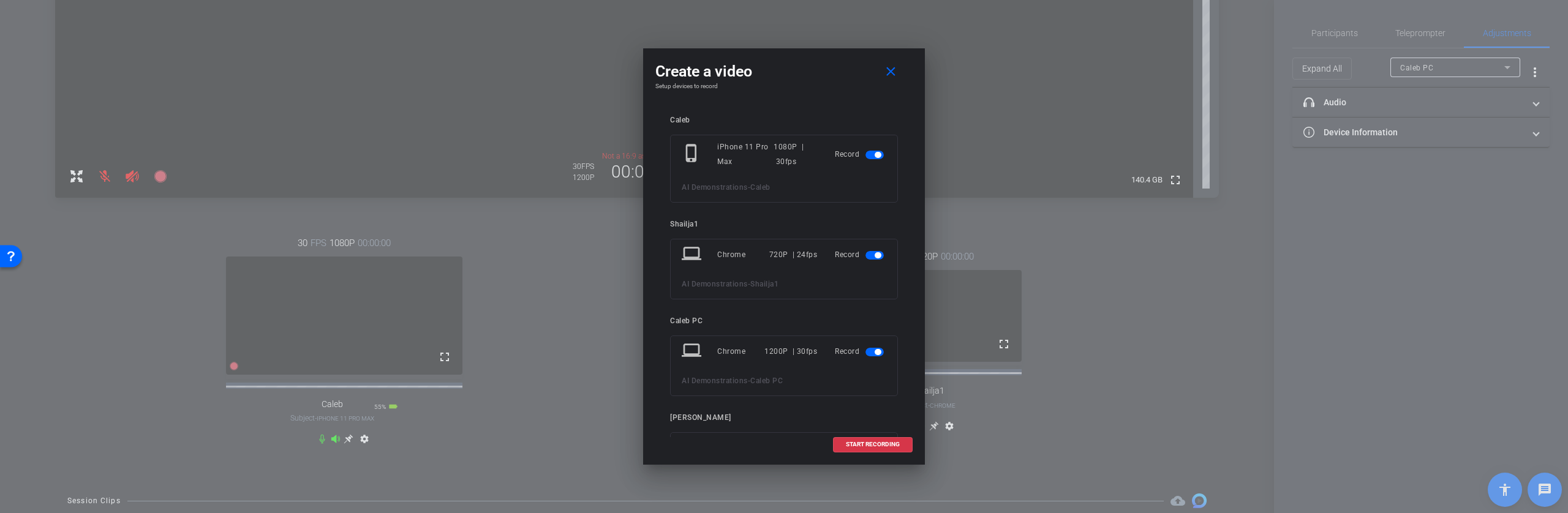
click at [866, 256] on span "button" at bounding box center [875, 255] width 18 height 8
click at [873, 444] on span "START RECORDING" at bounding box center [873, 444] width 54 height 6
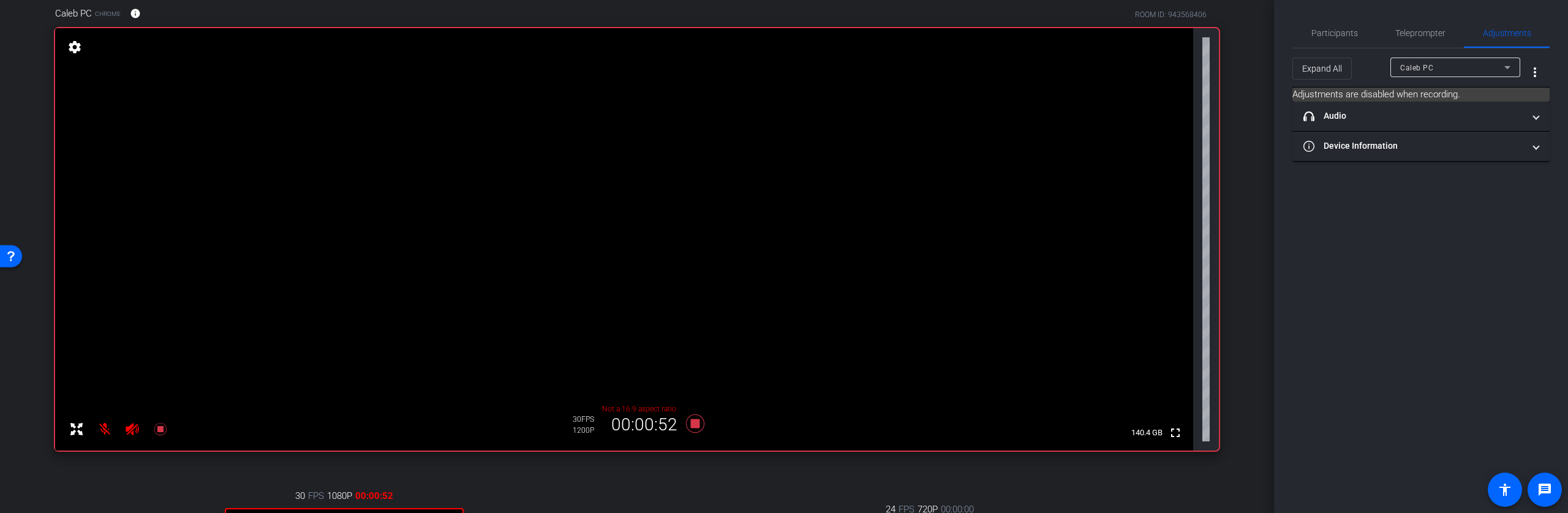
scroll to position [110, 0]
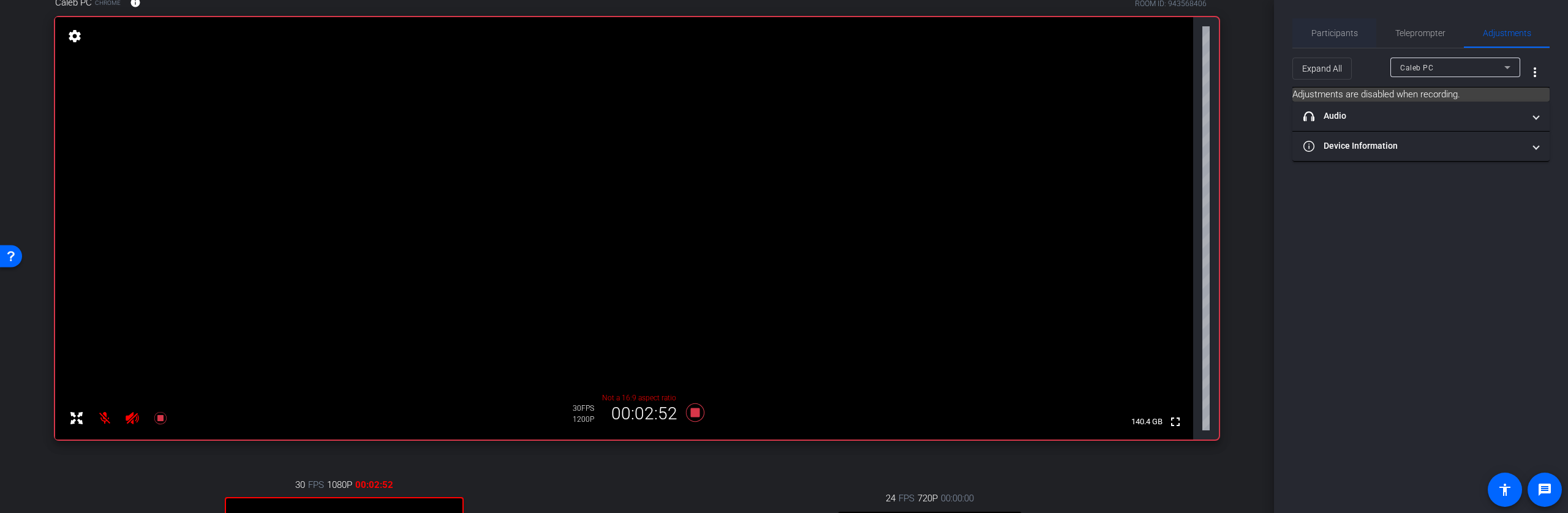
click at [1346, 31] on span "Participants" at bounding box center [1334, 33] width 46 height 8
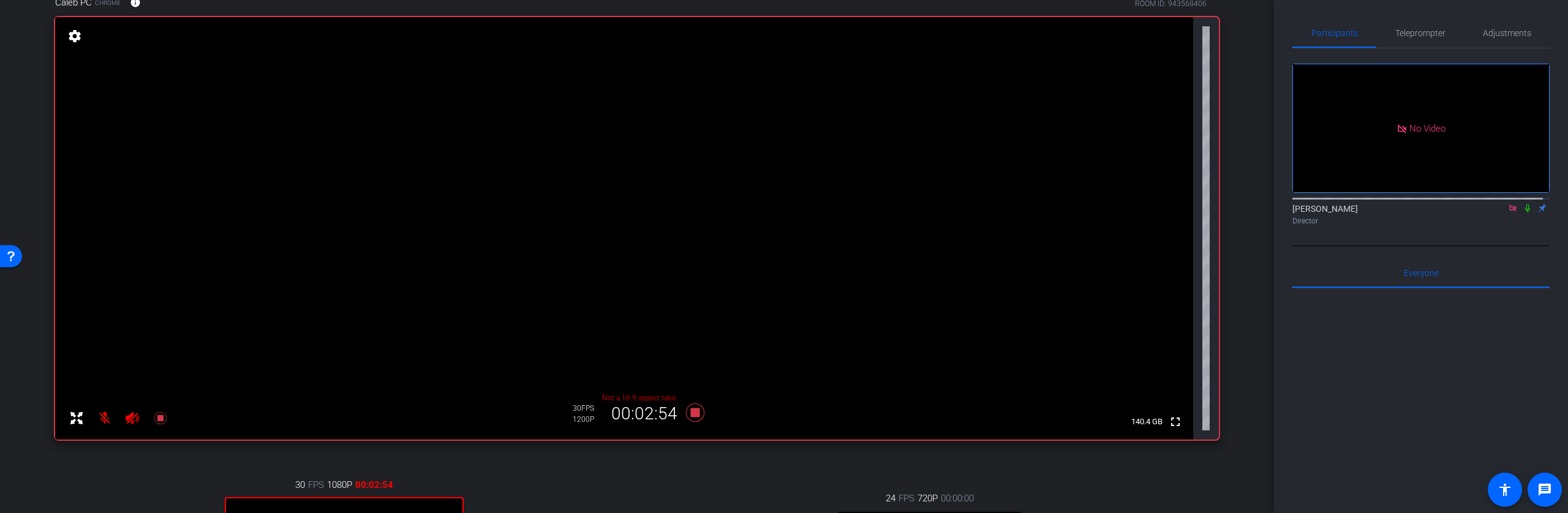
click at [1523, 204] on icon at bounding box center [1528, 208] width 10 height 8
click at [691, 414] on icon at bounding box center [695, 413] width 18 height 18
click at [1520, 202] on mat-icon at bounding box center [1527, 208] width 14 height 11
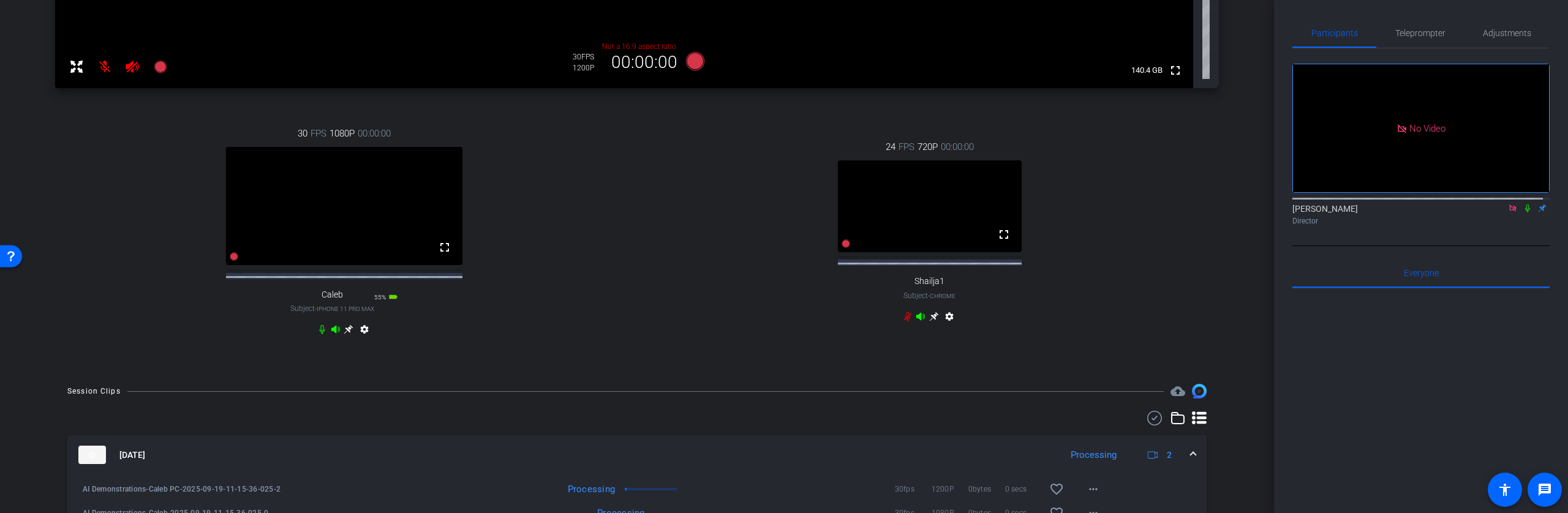
scroll to position [626, 0]
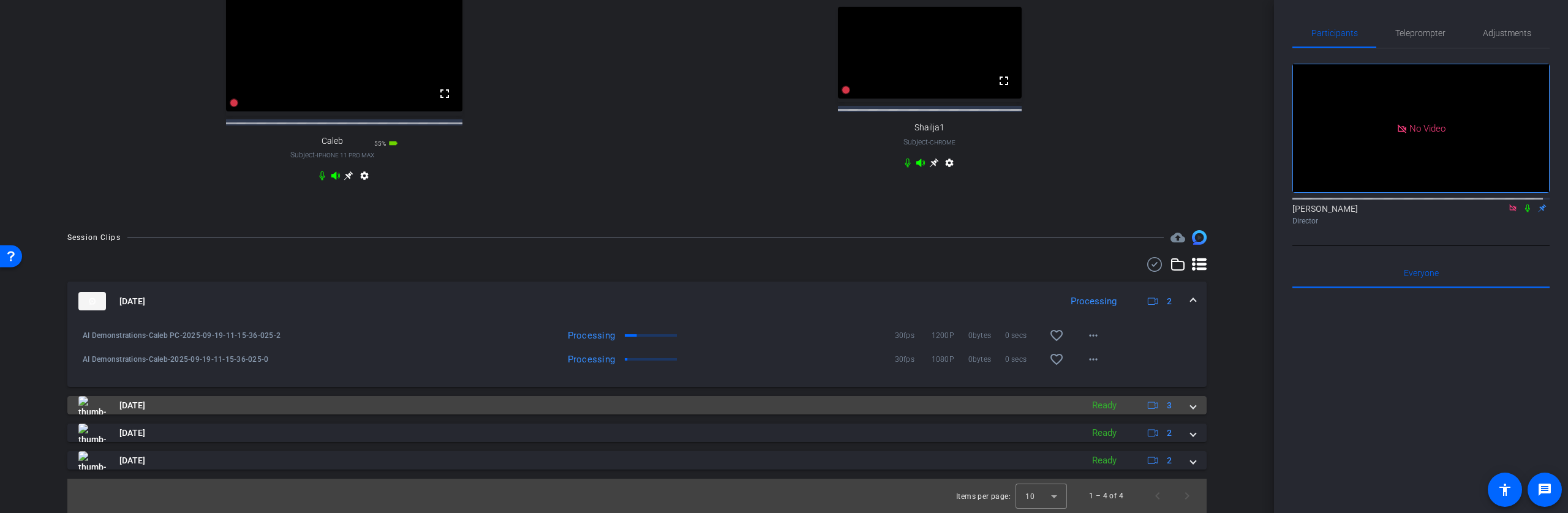
click at [1027, 405] on mat-panel-title "Sep 19, 2025" at bounding box center [577, 405] width 998 height 18
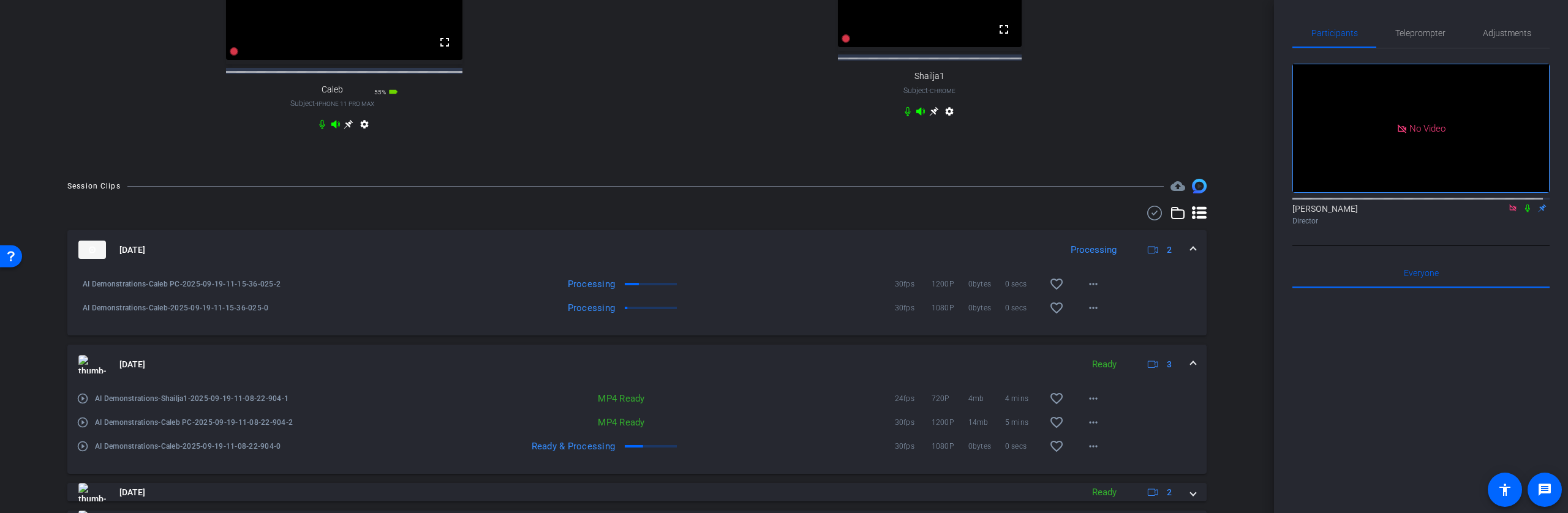
scroll to position [668, 0]
click at [1050, 288] on mat-icon "favorite_border" at bounding box center [1056, 283] width 14 height 14
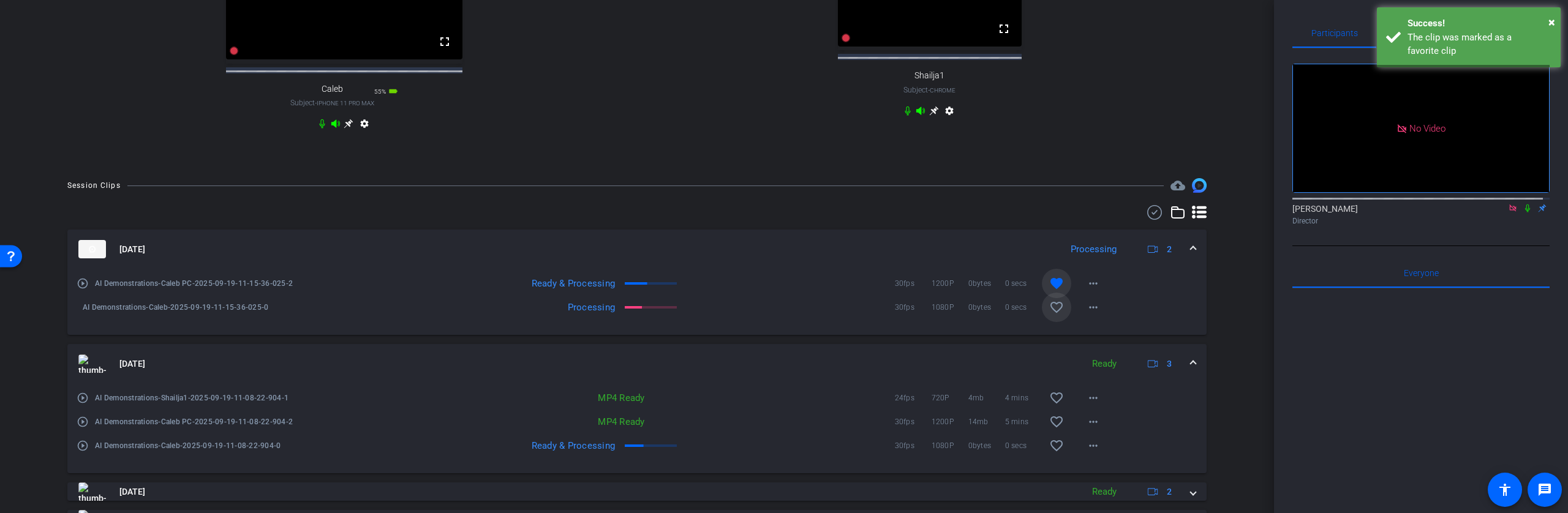
click at [1049, 314] on mat-icon "favorite_border" at bounding box center [1056, 307] width 14 height 14
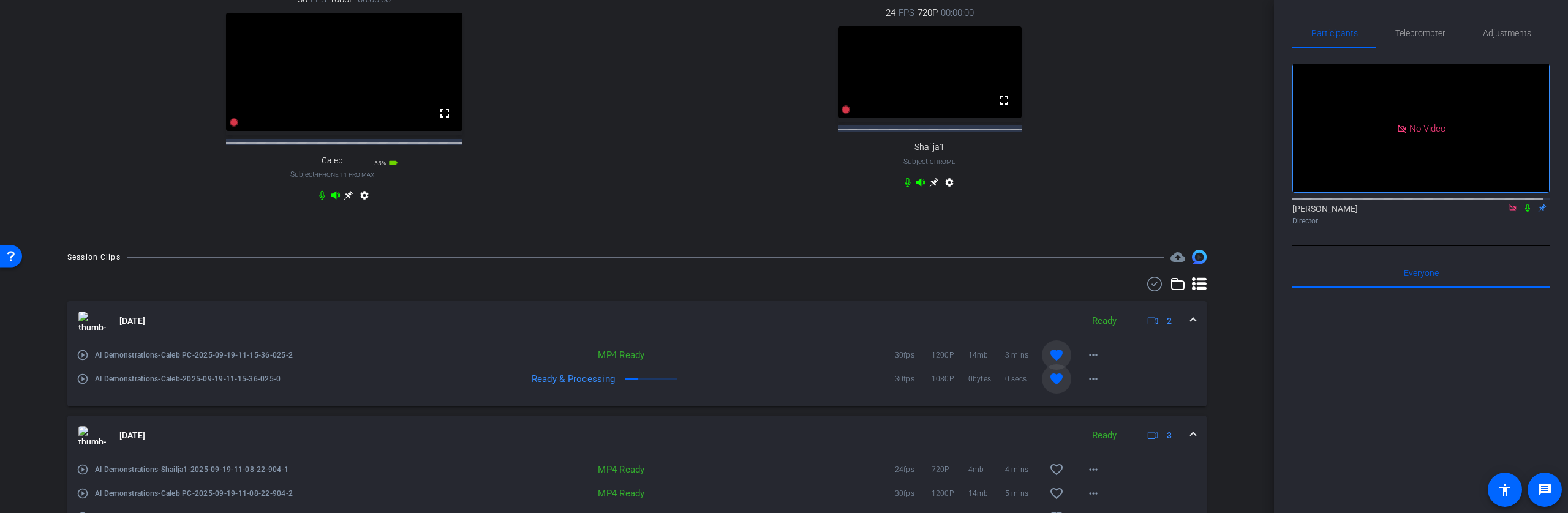
scroll to position [606, 0]
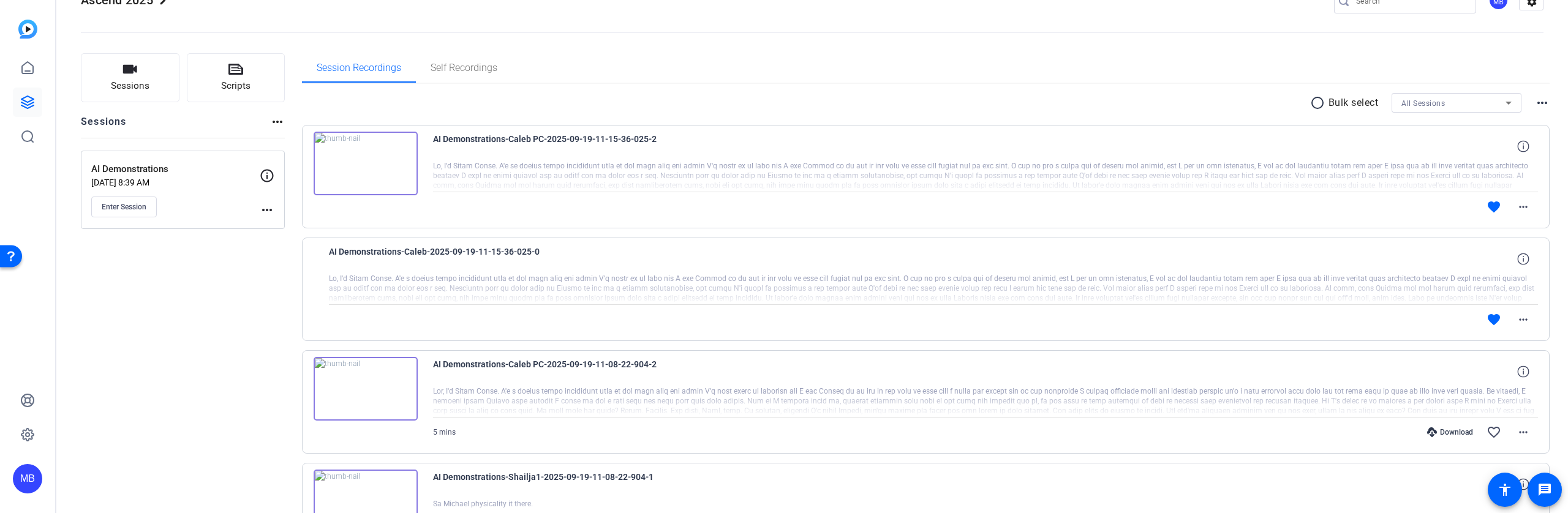
scroll to position [36, 0]
